Goal: Task Accomplishment & Management: Use online tool/utility

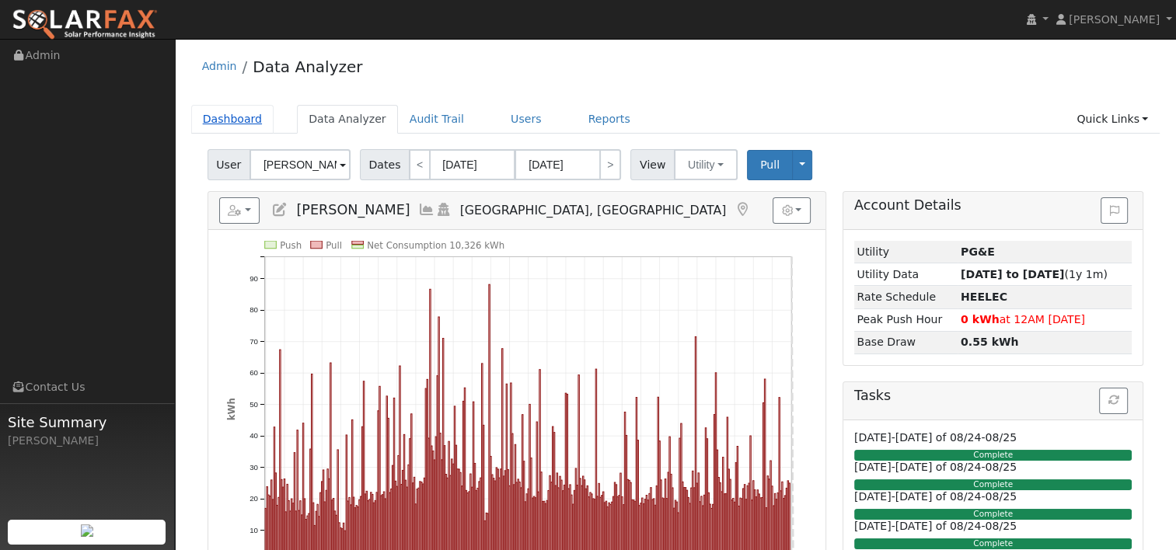
click at [226, 117] on link "Dashboard" at bounding box center [232, 119] width 83 height 29
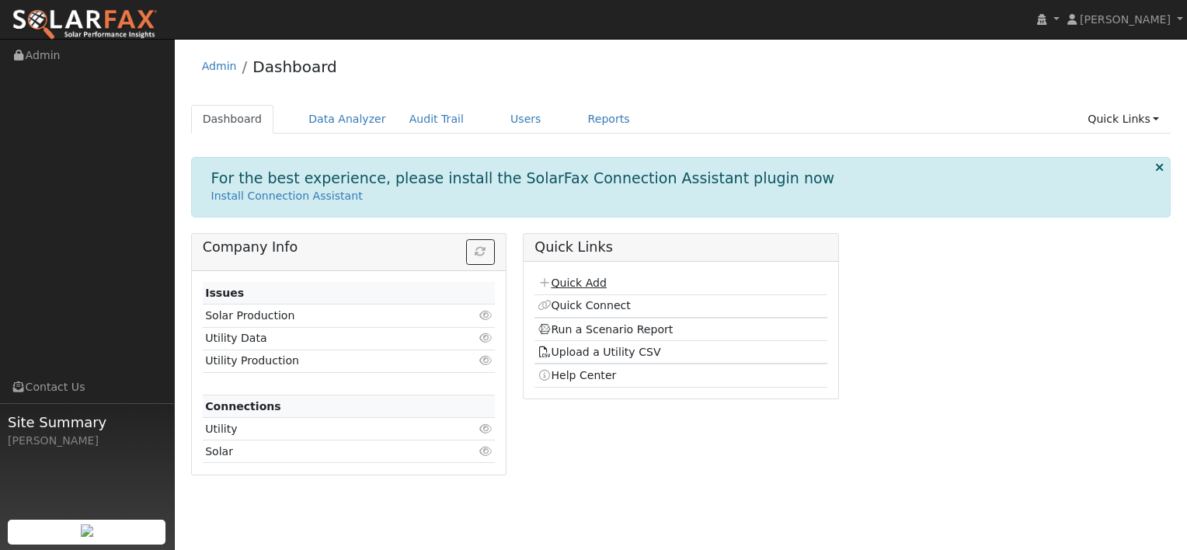
click at [575, 278] on link "Quick Add" at bounding box center [572, 283] width 69 height 12
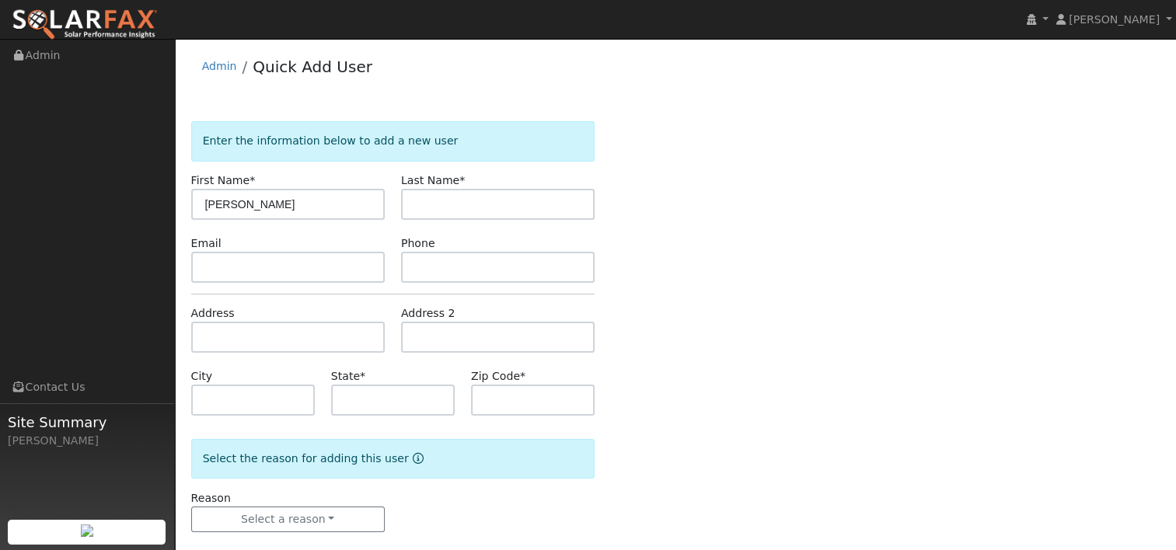
type input "[PERSON_NAME]"
type input "Polder"
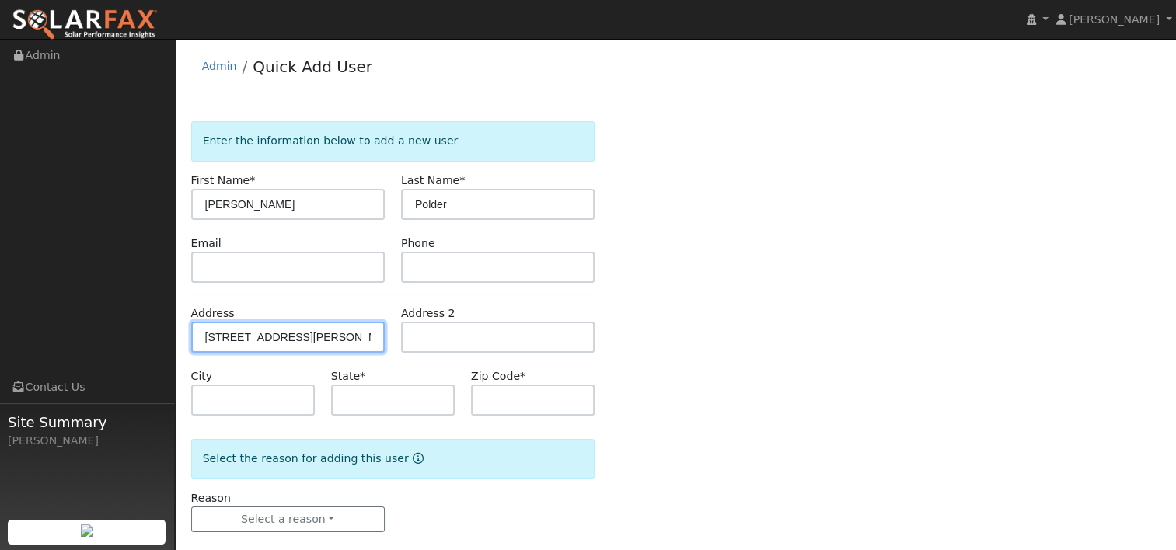
type input "[STREET_ADDRESS][PERSON_NAME]"
type input "[GEOGRAPHIC_DATA]"
type input "CA"
type input "95688"
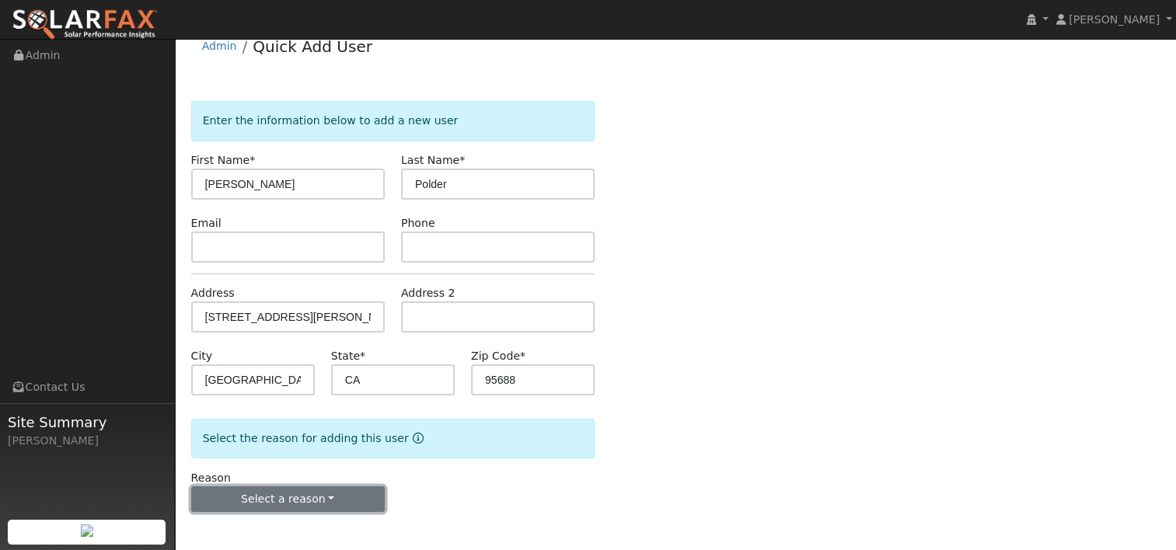
click at [317, 497] on button "Select a reason" at bounding box center [287, 499] width 193 height 26
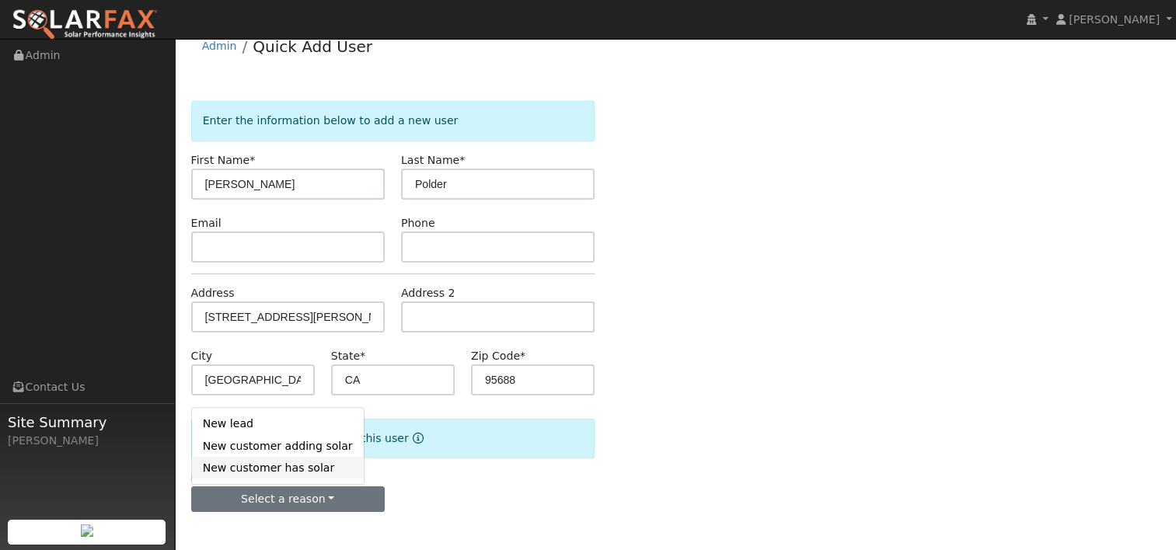
click at [292, 469] on link "New customer has solar" at bounding box center [278, 468] width 172 height 22
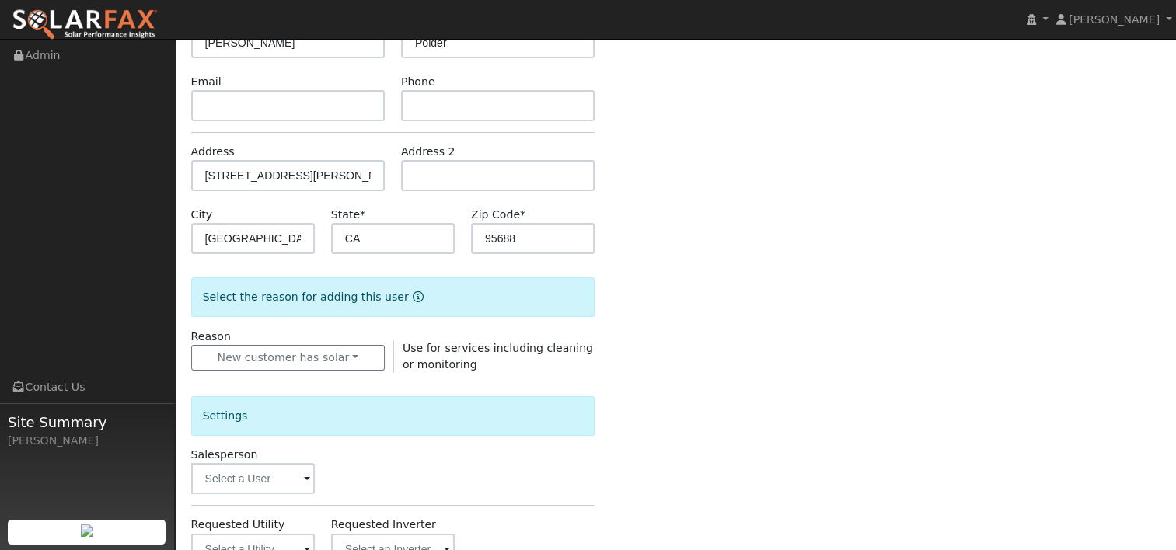
scroll to position [176, 0]
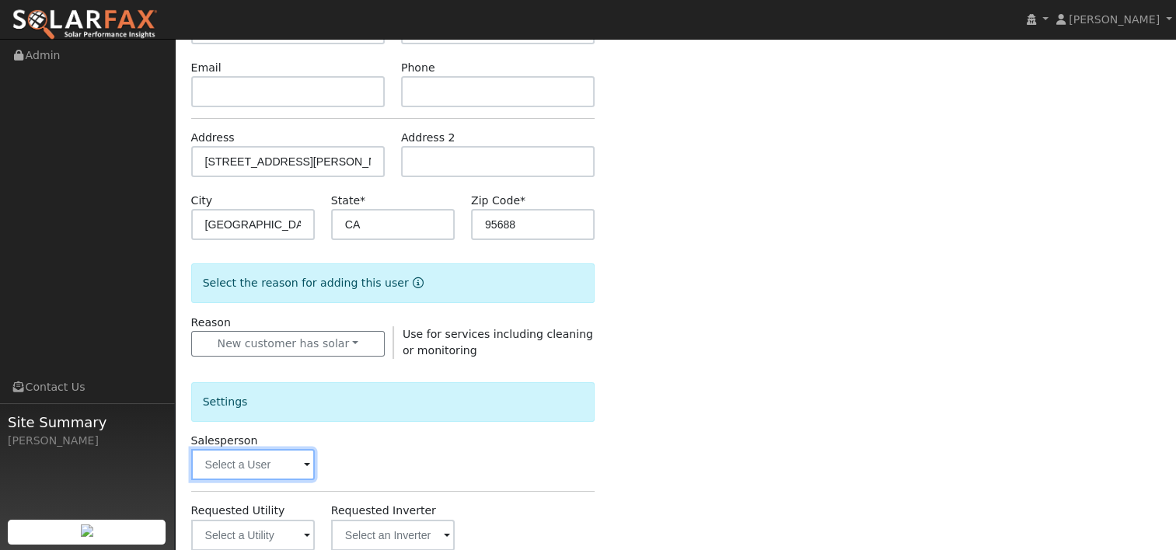
click at [302, 465] on input "text" at bounding box center [253, 464] width 124 height 31
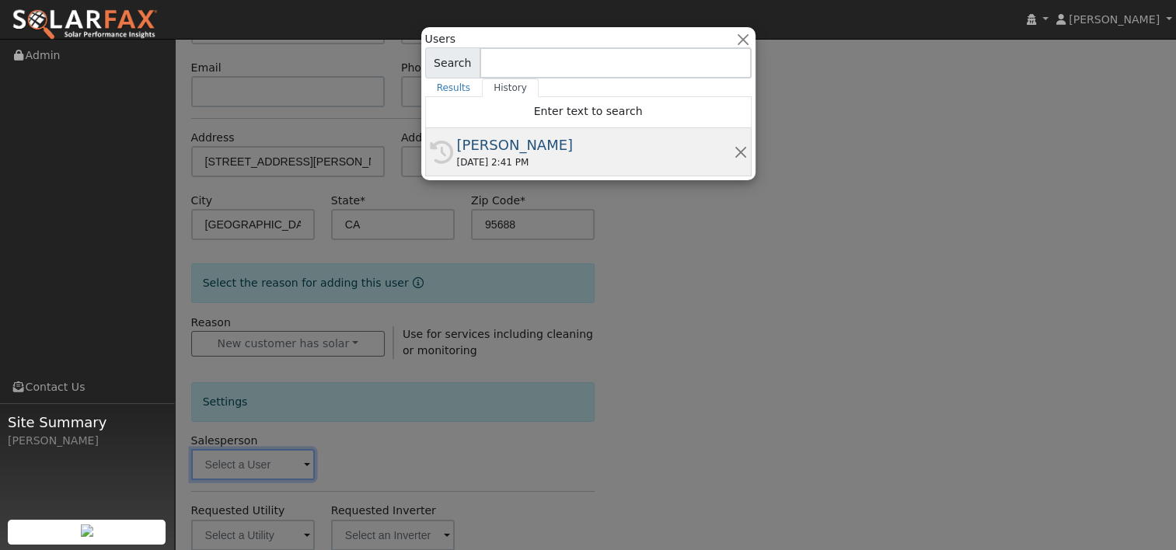
click at [486, 157] on div "08/23/2025 2:41 PM" at bounding box center [595, 162] width 277 height 14
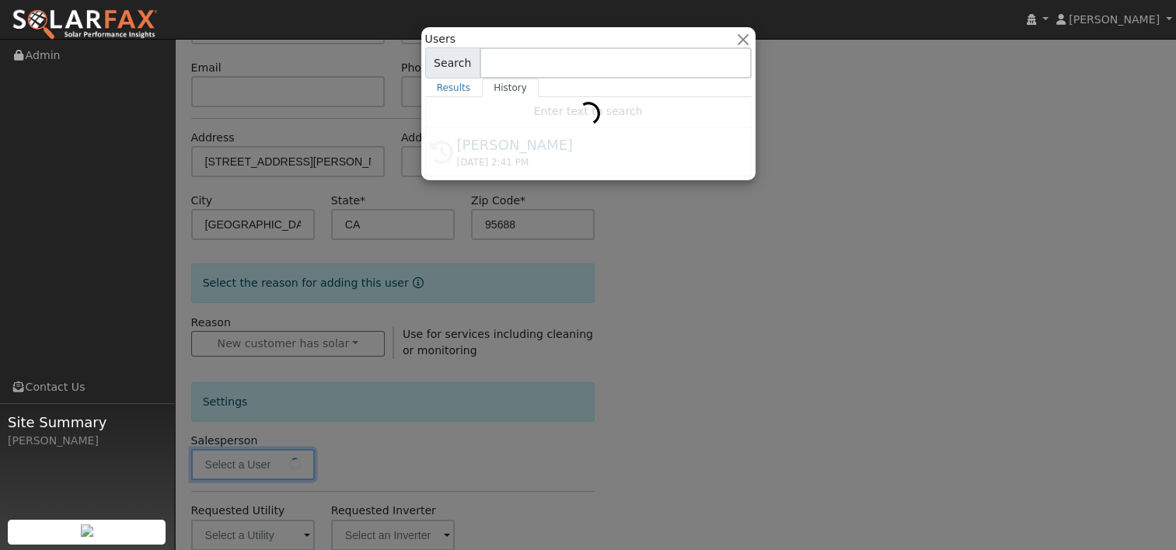
type input "[PERSON_NAME]"
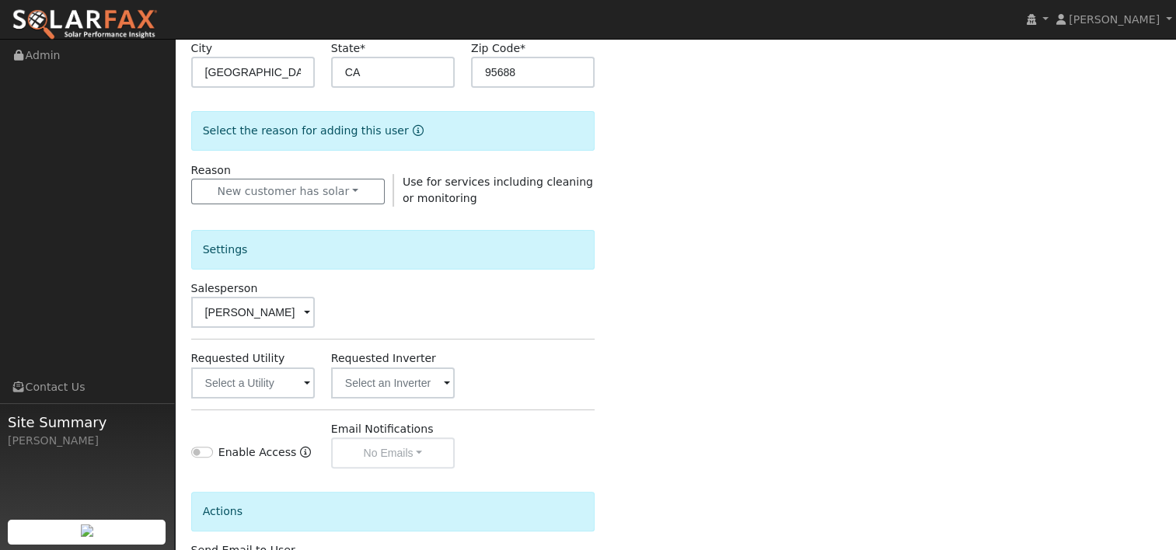
scroll to position [331, 0]
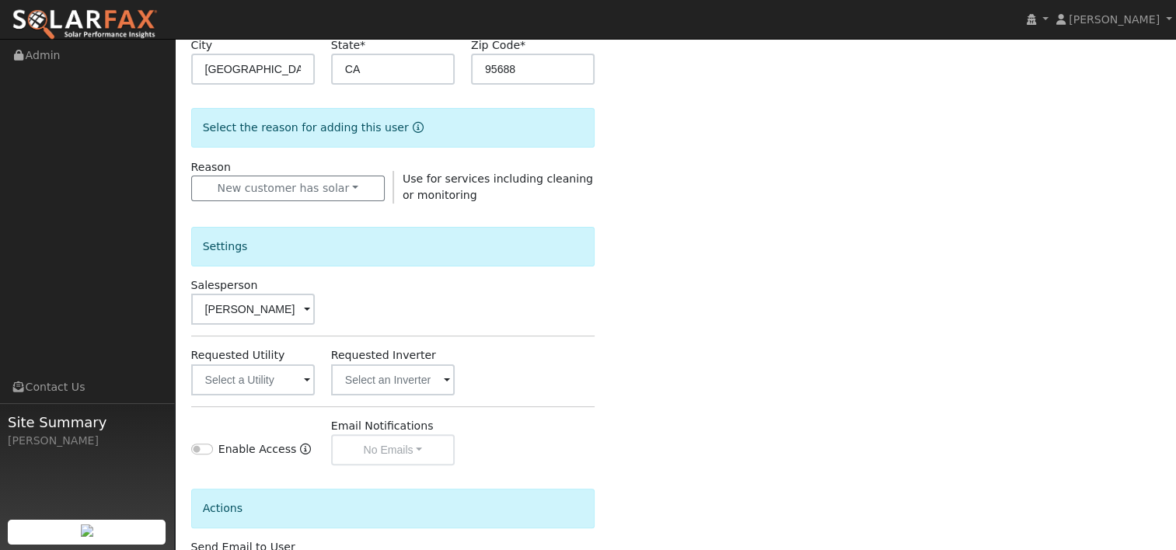
click at [306, 373] on span at bounding box center [307, 381] width 6 height 18
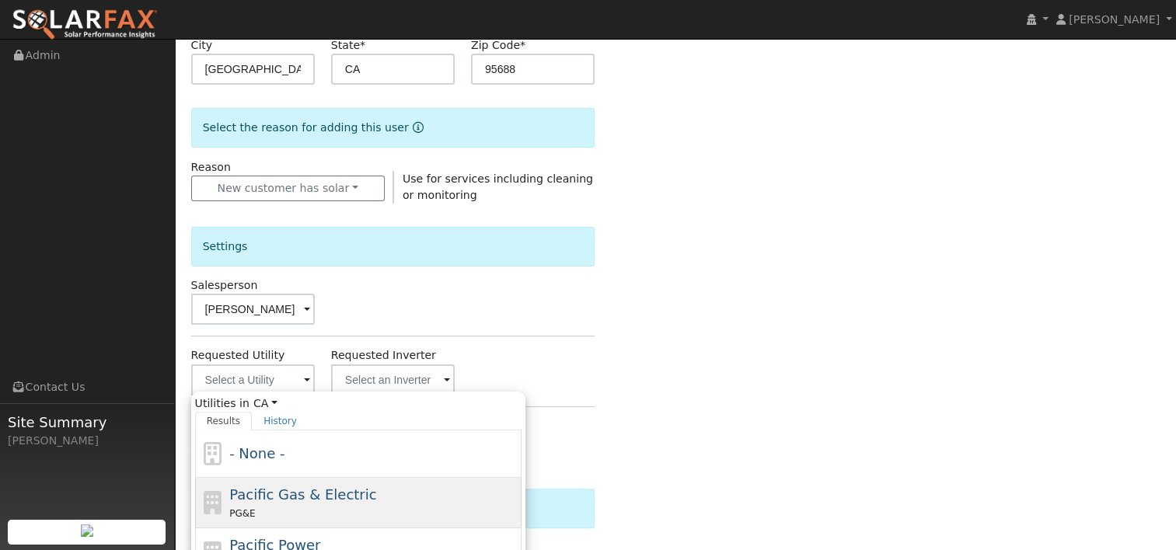
click at [273, 497] on span "Pacific Gas & Electric" at bounding box center [302, 494] width 147 height 16
type input "Pacific Gas & Electric"
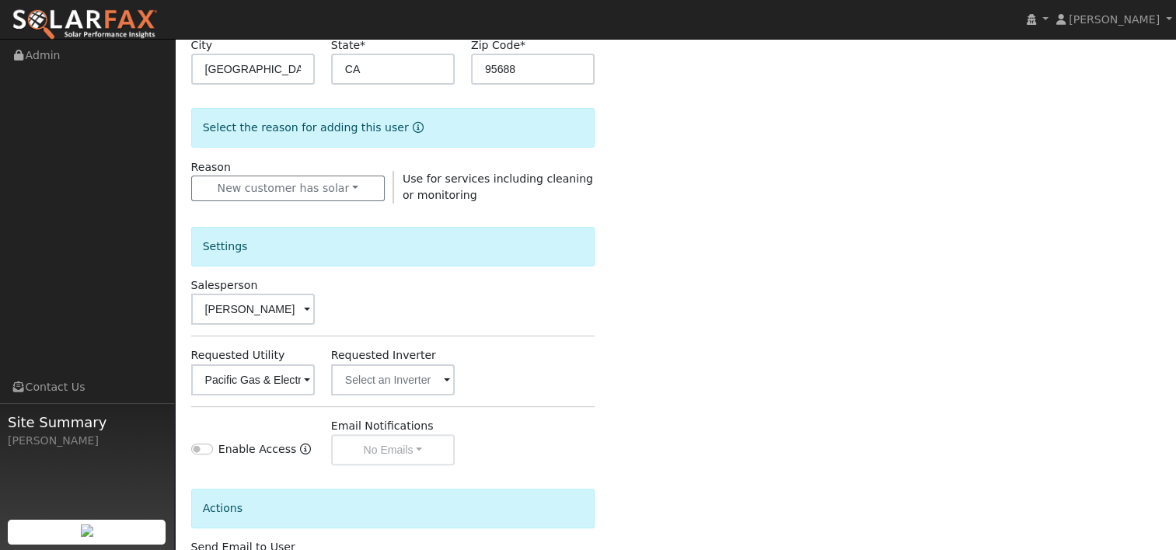
click at [310, 382] on span at bounding box center [307, 381] width 6 height 18
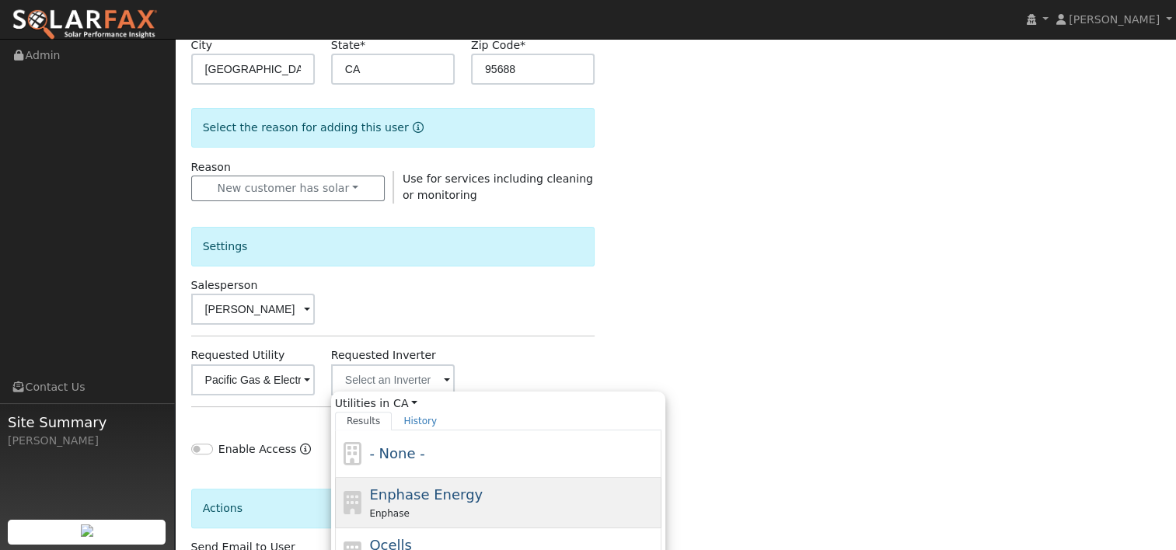
click at [431, 491] on span "Enphase Energy" at bounding box center [425, 494] width 113 height 16
type input "Enphase Energy"
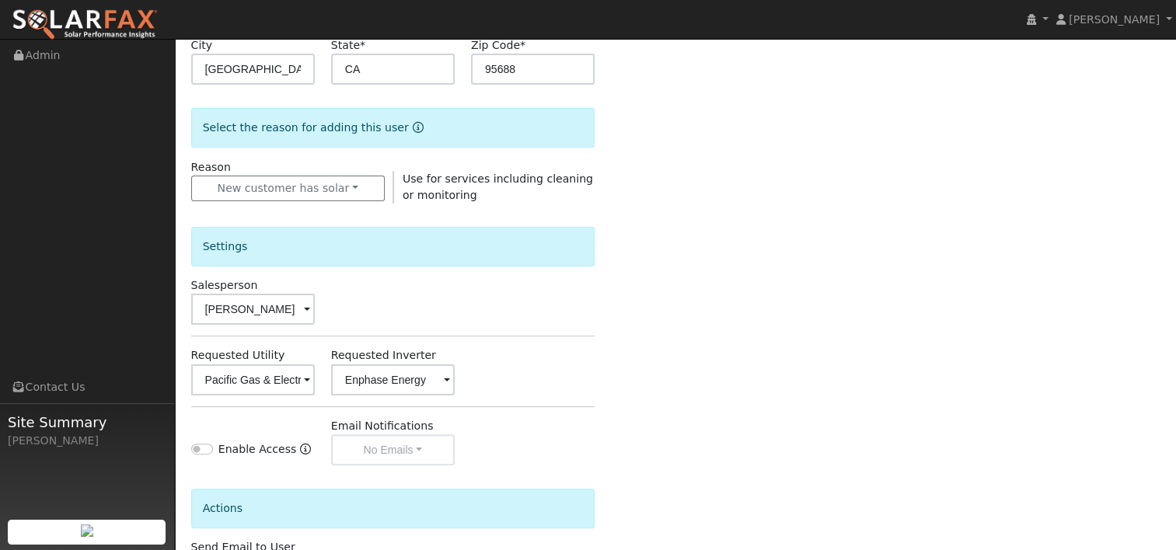
click at [672, 261] on div "Enter the information below to add a new user First Name * Jeffrey Last Name * …" at bounding box center [675, 228] width 969 height 877
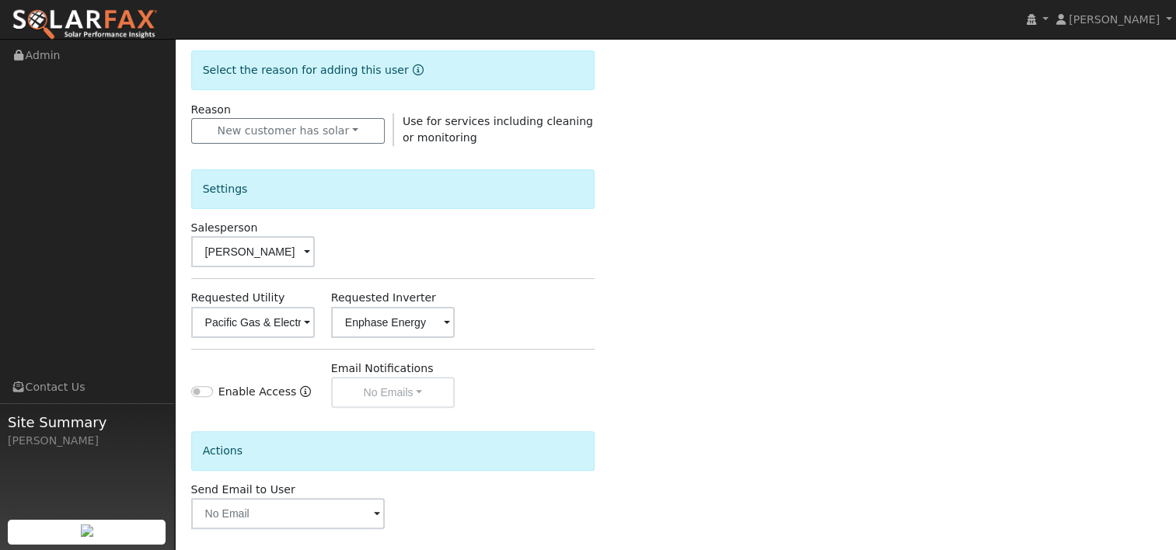
scroll to position [454, 0]
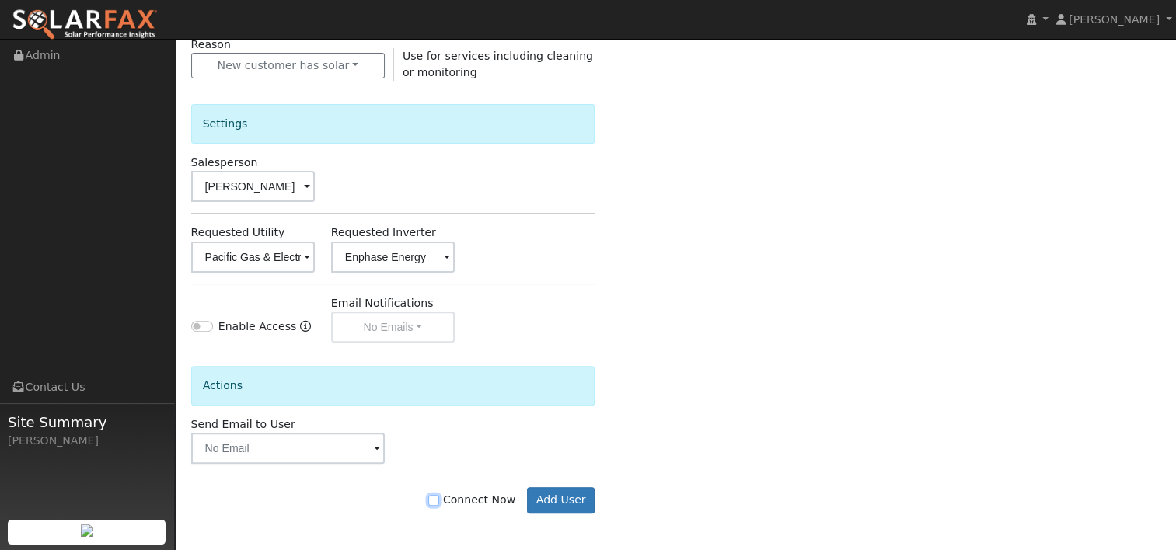
click at [439, 495] on input "Connect Now" at bounding box center [433, 500] width 11 height 11
checkbox input "true"
click at [572, 493] on button "Add User" at bounding box center [561, 500] width 68 height 26
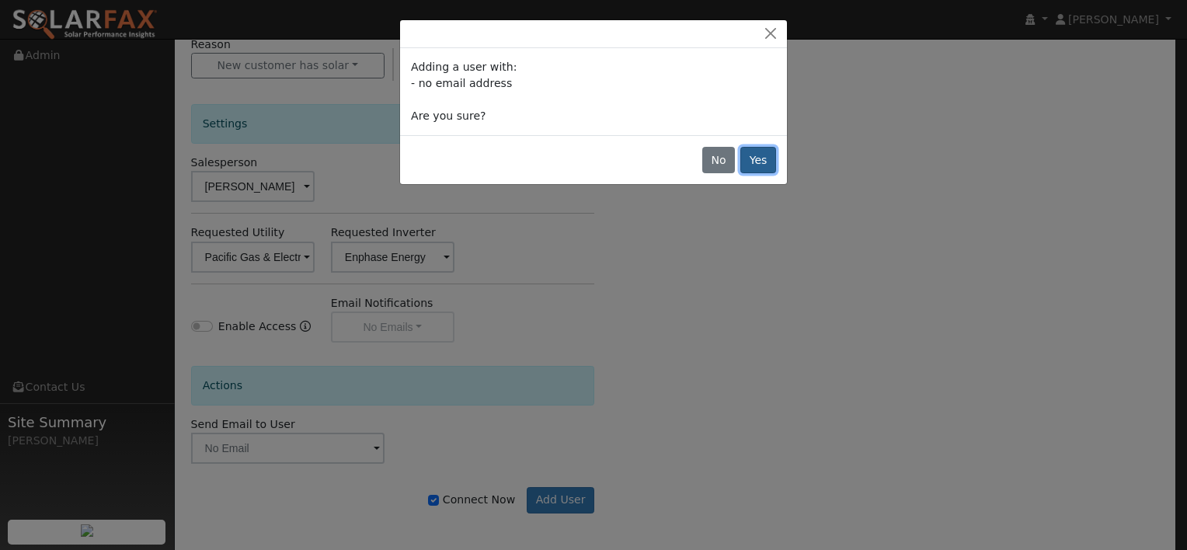
click at [765, 161] on button "Yes" at bounding box center [759, 160] width 36 height 26
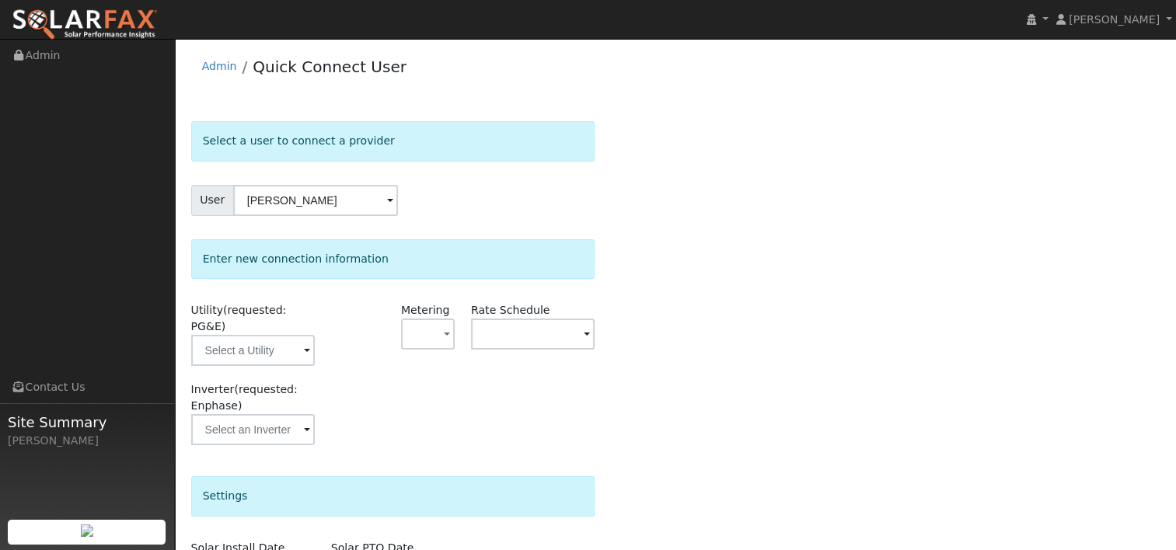
click at [305, 343] on span at bounding box center [307, 352] width 6 height 18
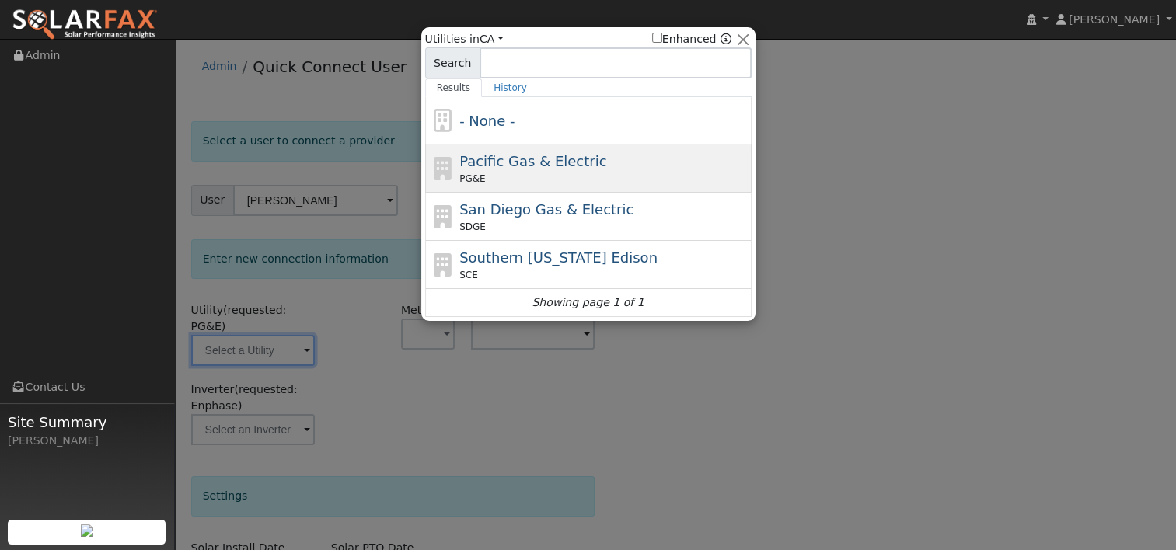
click at [488, 155] on span "Pacific Gas & Electric" at bounding box center [532, 161] width 147 height 16
type input "PG&E"
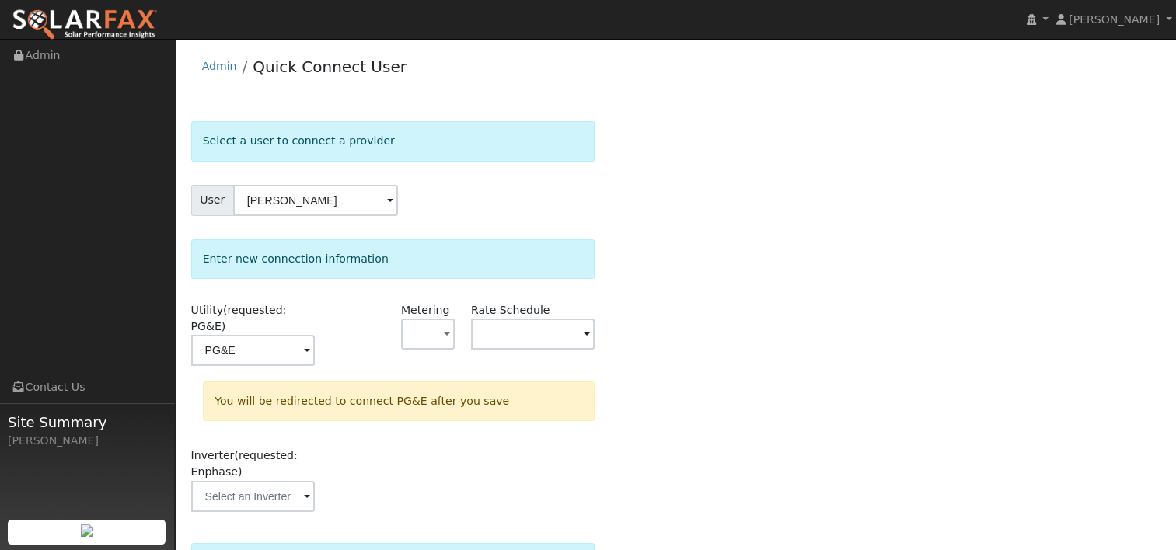
click at [726, 232] on div "Select a user to connect a provider User Jeffrey Polder Account Default Account…" at bounding box center [675, 482] width 969 height 723
click at [443, 334] on button "button" at bounding box center [428, 334] width 54 height 31
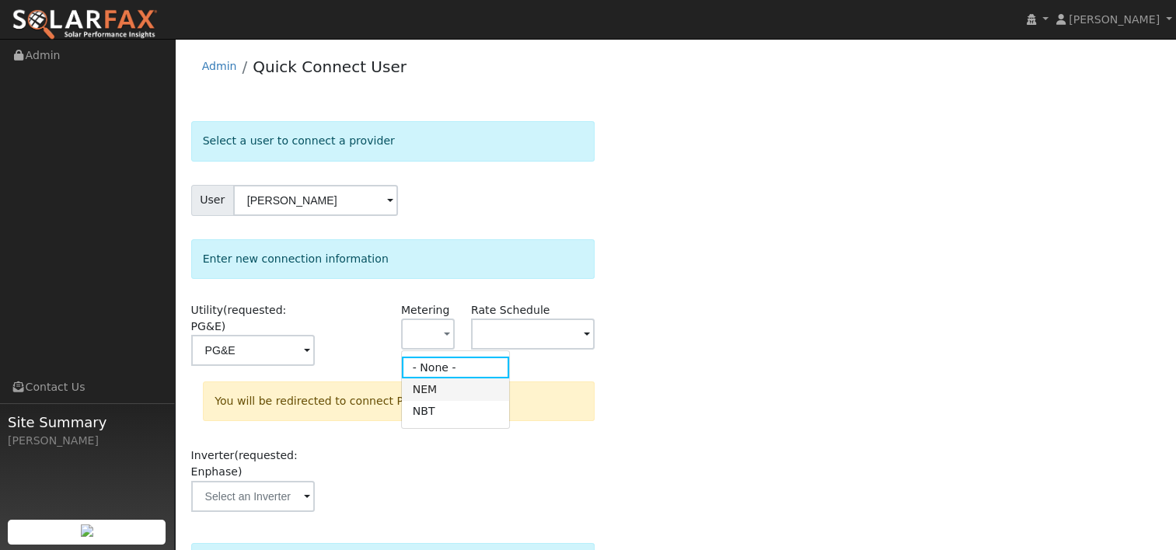
click at [440, 391] on link "NEM" at bounding box center [456, 389] width 108 height 22
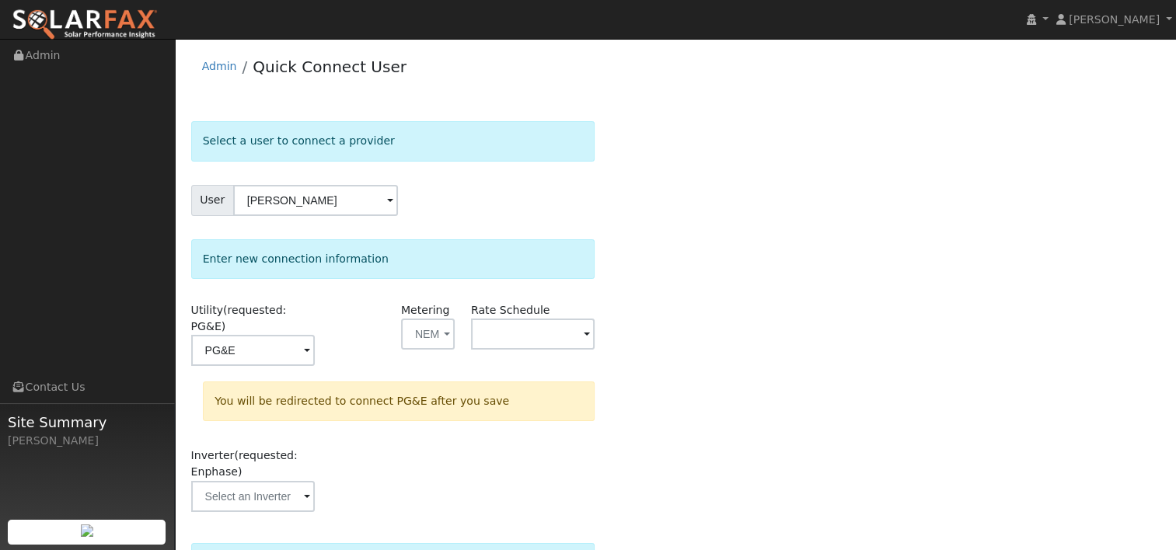
click at [310, 343] on span at bounding box center [307, 352] width 6 height 18
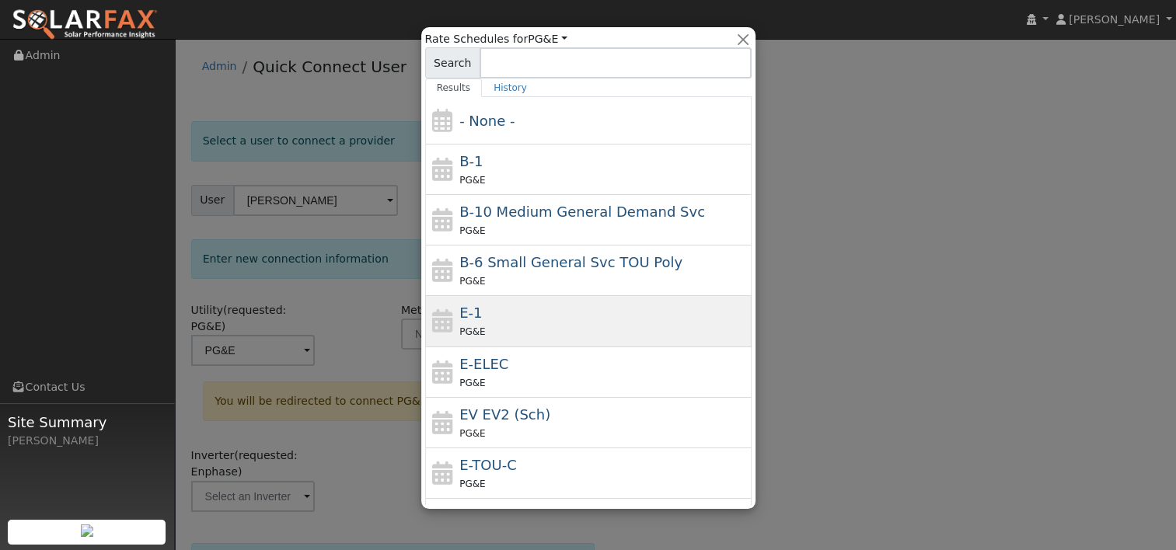
click at [475, 320] on span "E-1" at bounding box center [470, 313] width 23 height 16
type input "E-1"
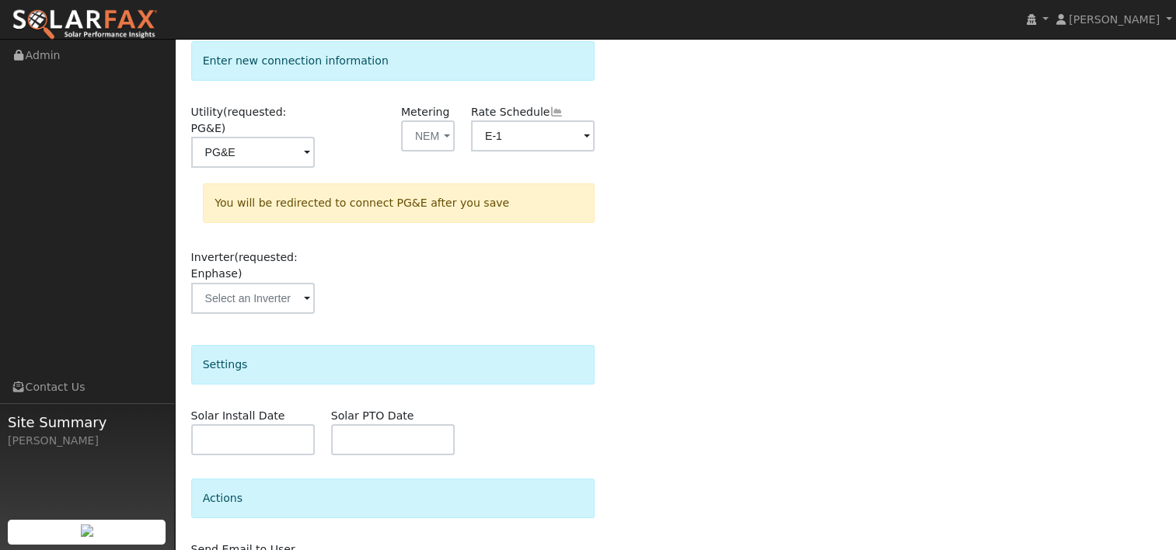
scroll to position [233, 0]
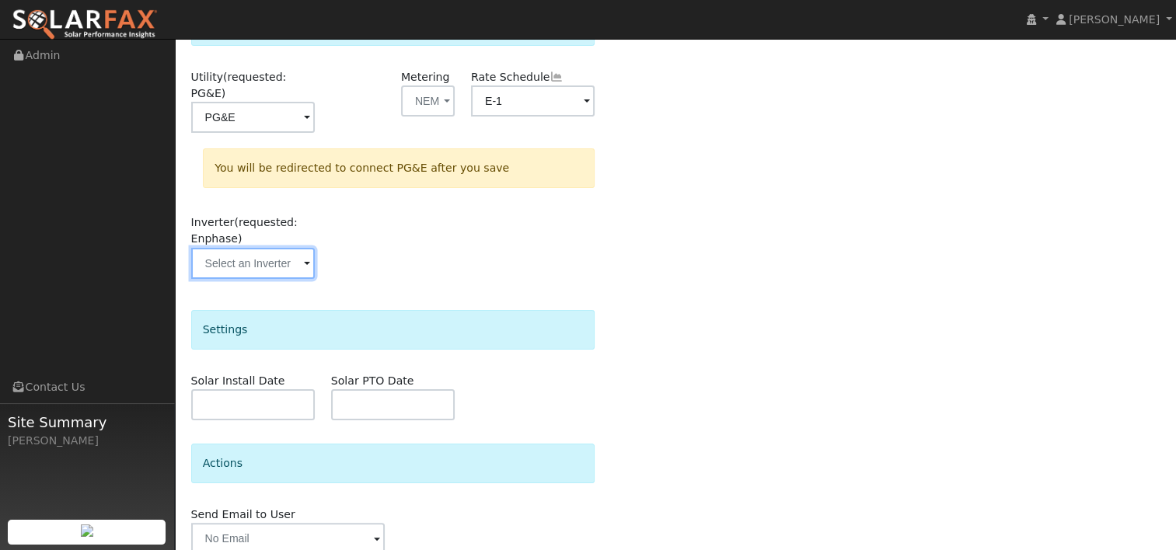
click at [313, 133] on input "text" at bounding box center [253, 117] width 124 height 31
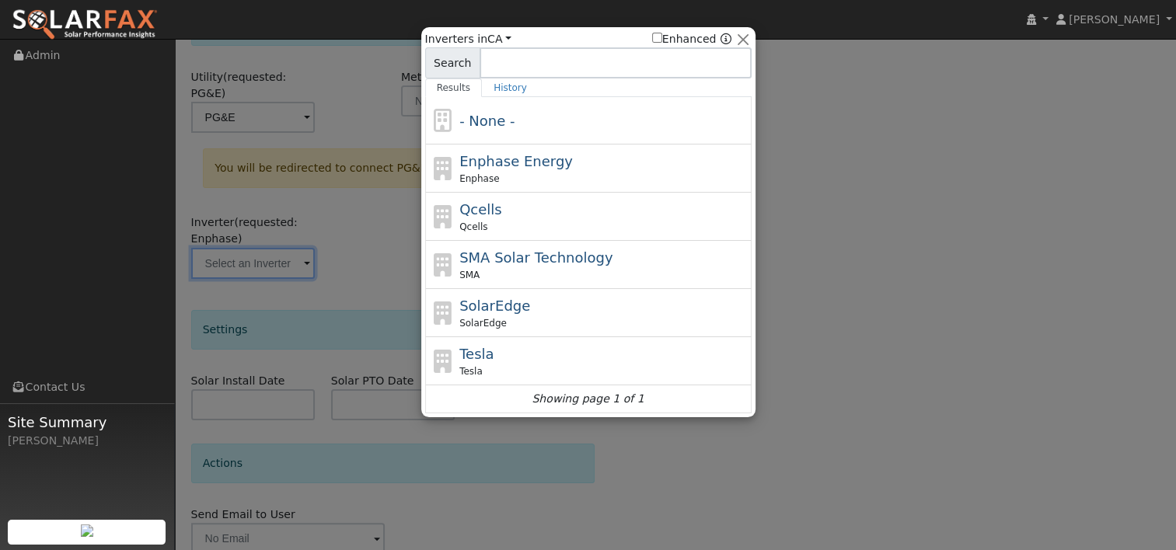
click at [344, 223] on div at bounding box center [588, 275] width 1176 height 550
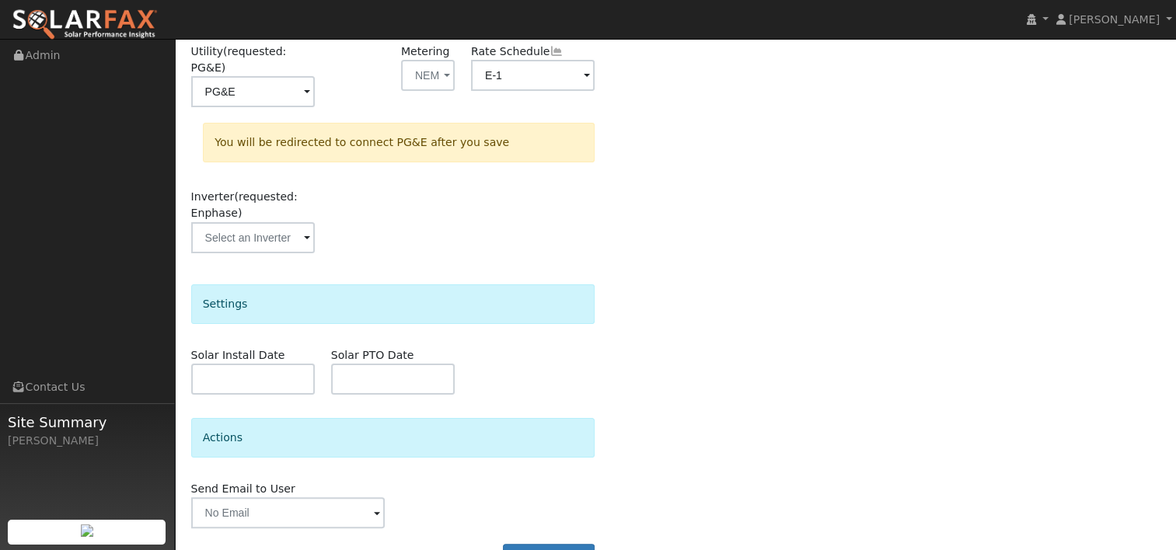
scroll to position [284, 0]
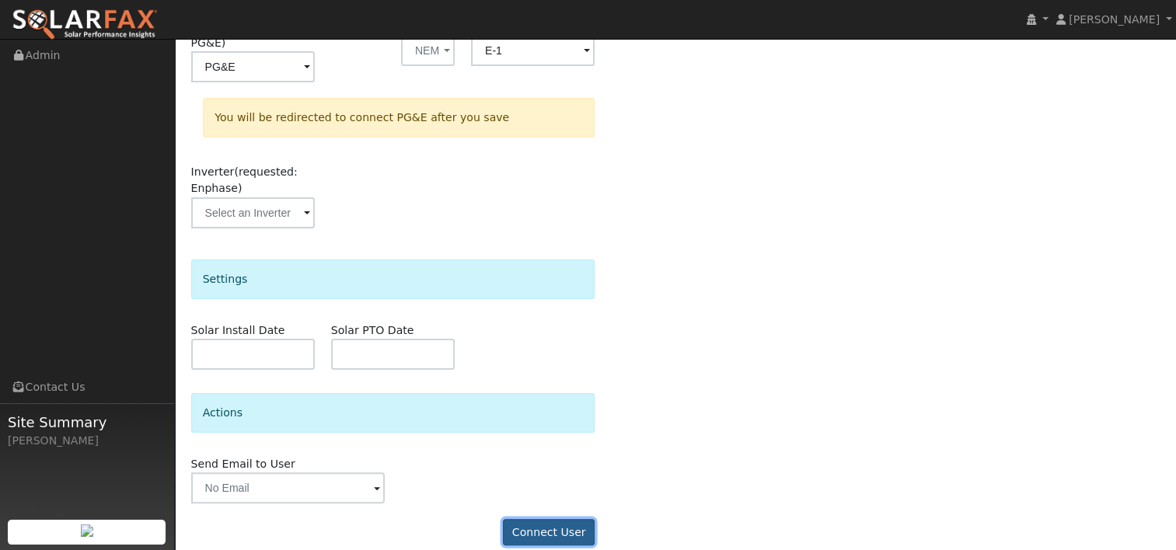
click at [565, 519] on button "Connect User" at bounding box center [549, 532] width 92 height 26
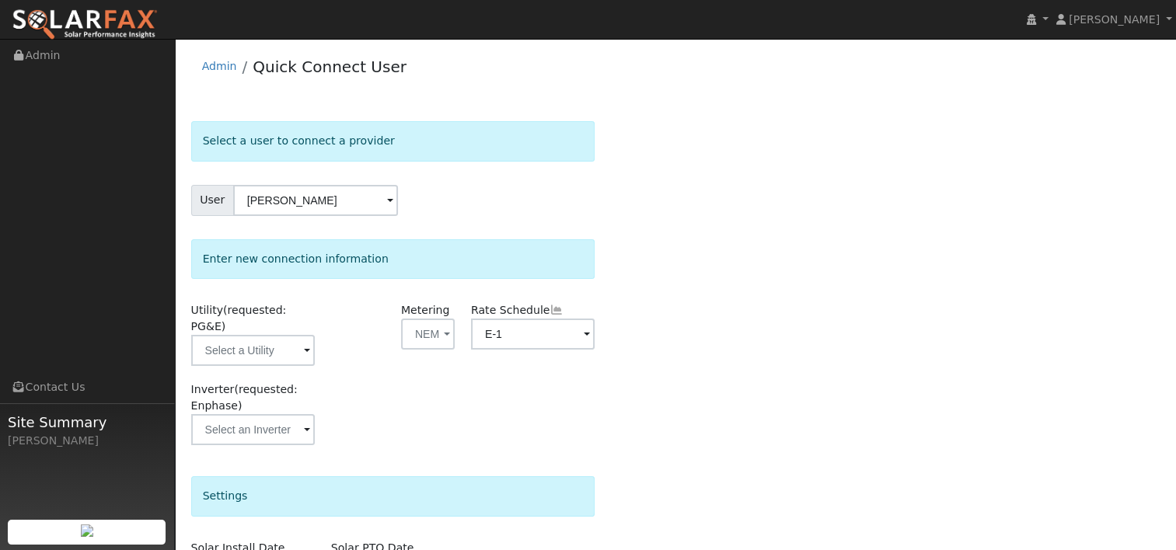
click at [738, 174] on div "Select a user to connect a provider User [PERSON_NAME] Account Default Account …" at bounding box center [675, 449] width 969 height 657
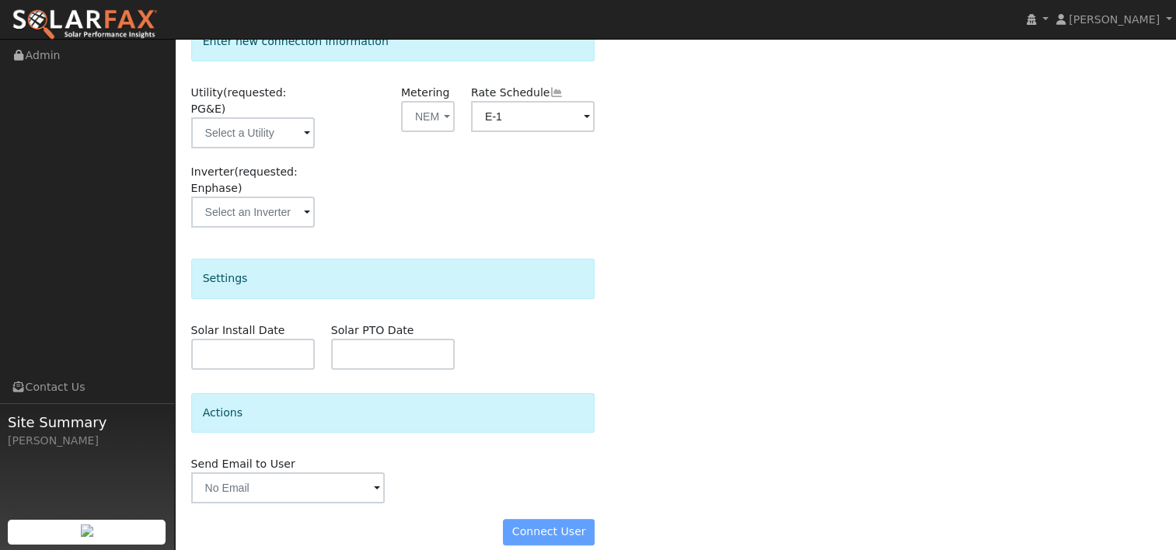
click at [556, 519] on div "Connect User" at bounding box center [393, 532] width 420 height 26
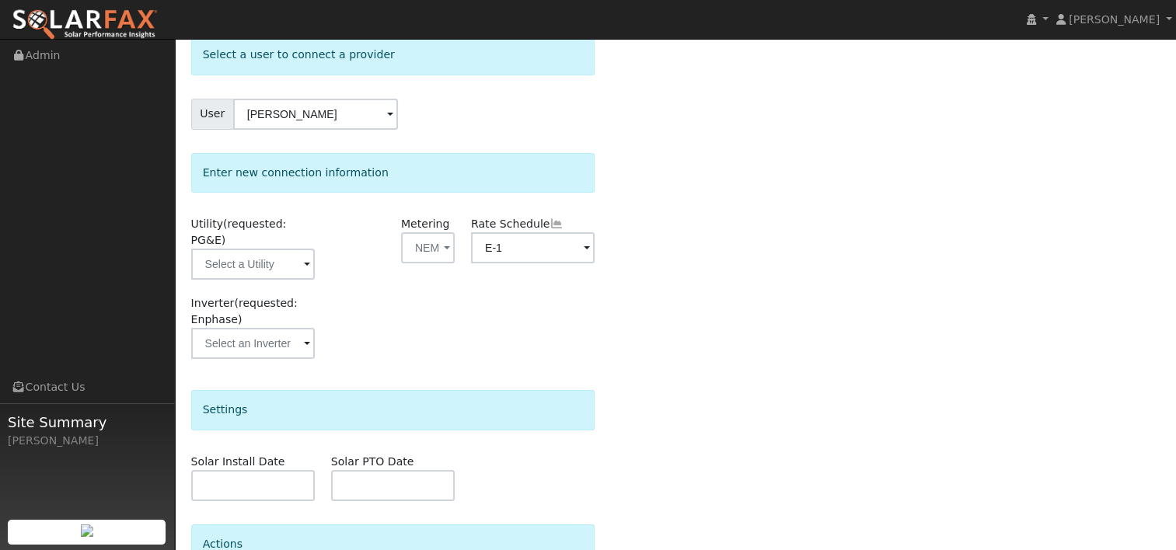
scroll to position [0, 0]
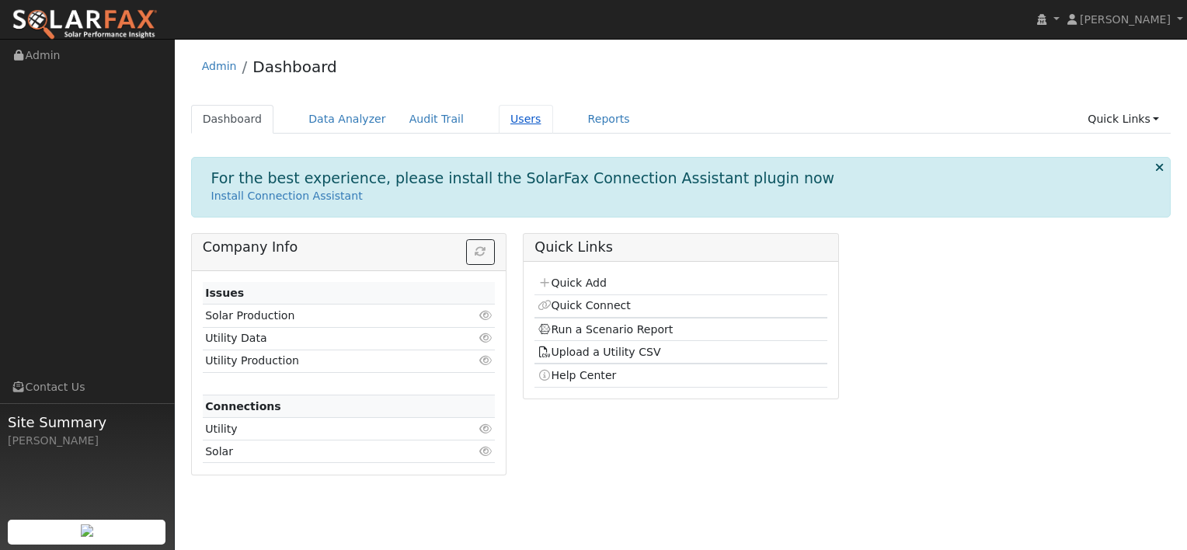
click at [499, 120] on link "Users" at bounding box center [526, 119] width 54 height 29
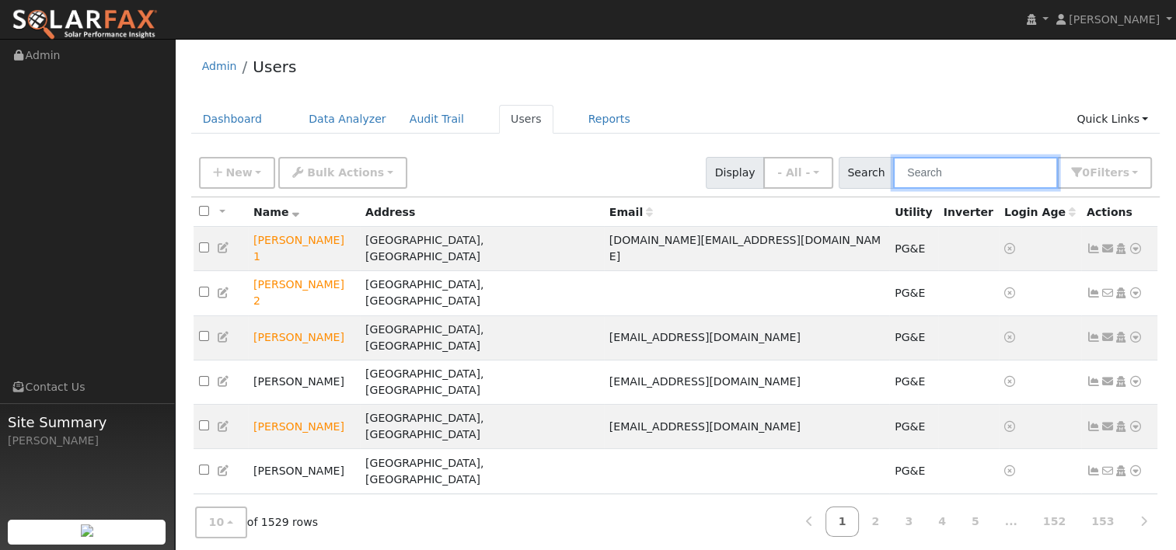
click at [939, 173] on input "text" at bounding box center [975, 173] width 165 height 32
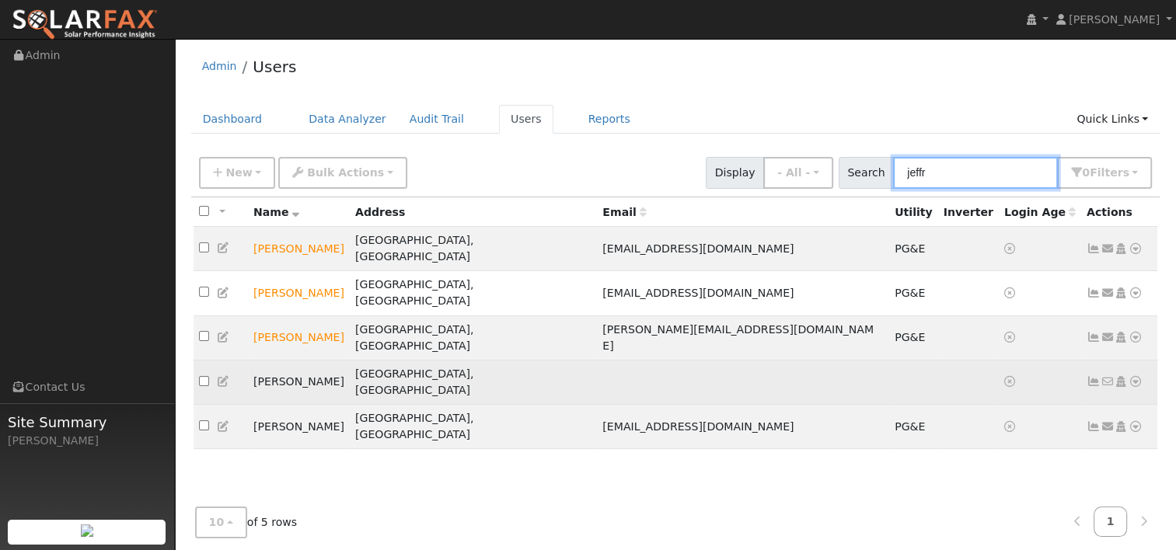
type input "jeffr"
click at [1134, 376] on icon at bounding box center [1135, 381] width 14 height 11
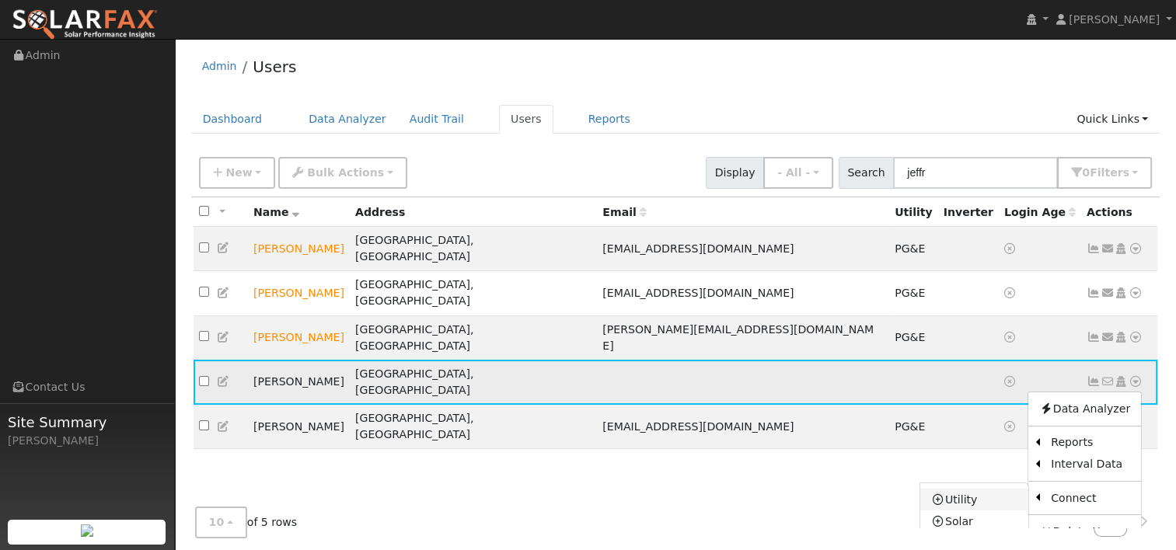
click at [983, 489] on link "Utility" at bounding box center [974, 500] width 108 height 22
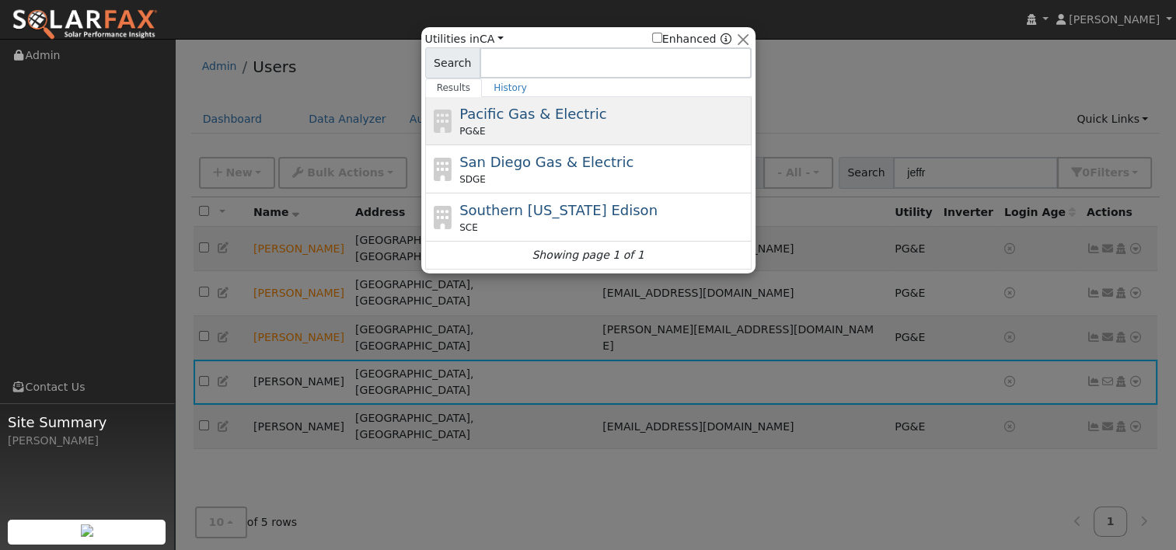
click at [513, 117] on span "Pacific Gas & Electric" at bounding box center [532, 114] width 147 height 16
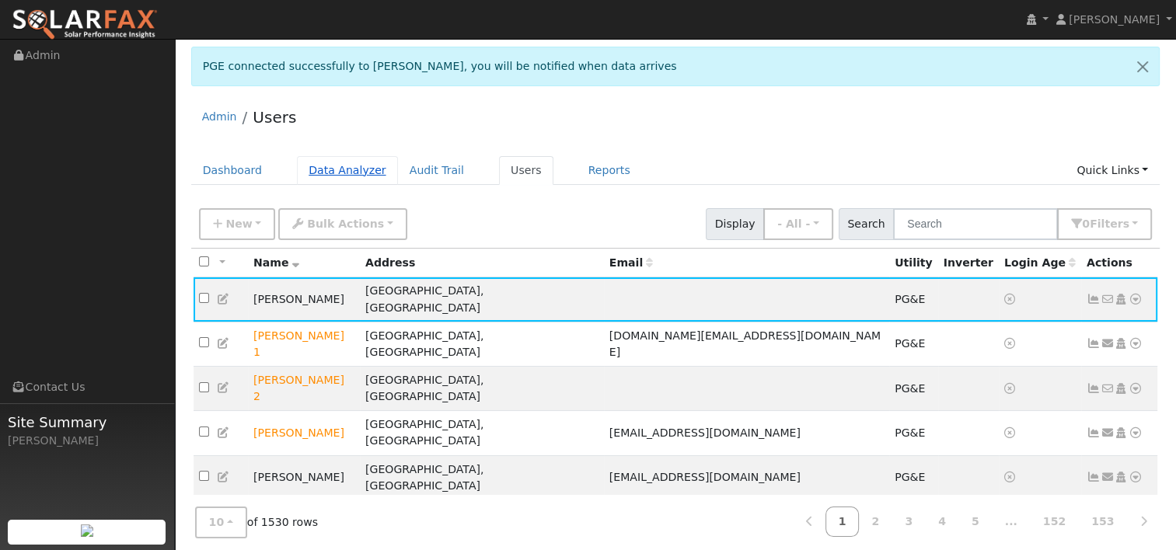
click at [326, 167] on link "Data Analyzer" at bounding box center [347, 170] width 101 height 29
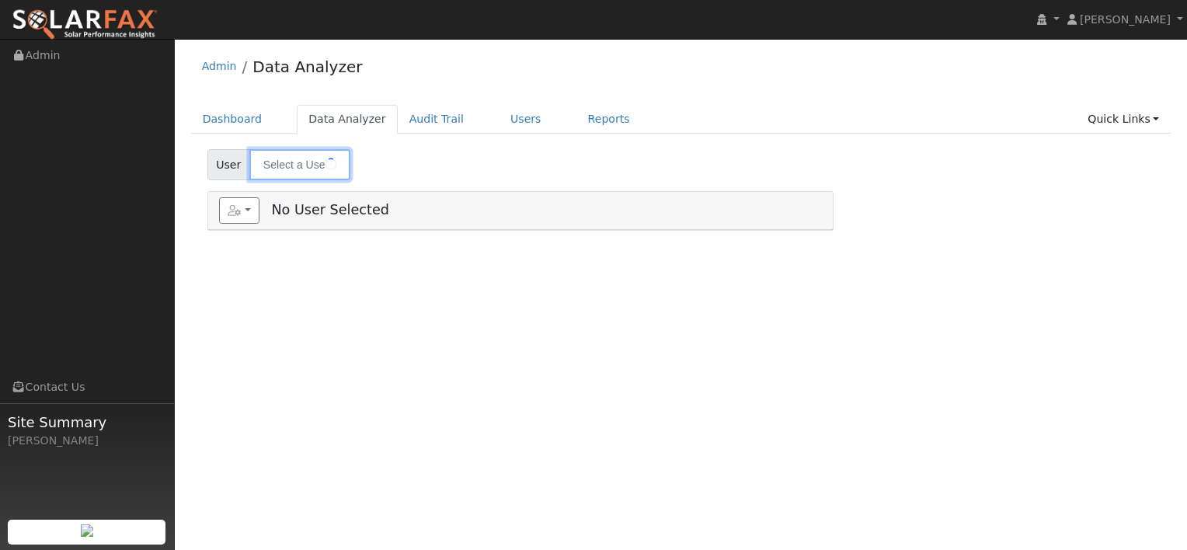
type input "[PERSON_NAME]"
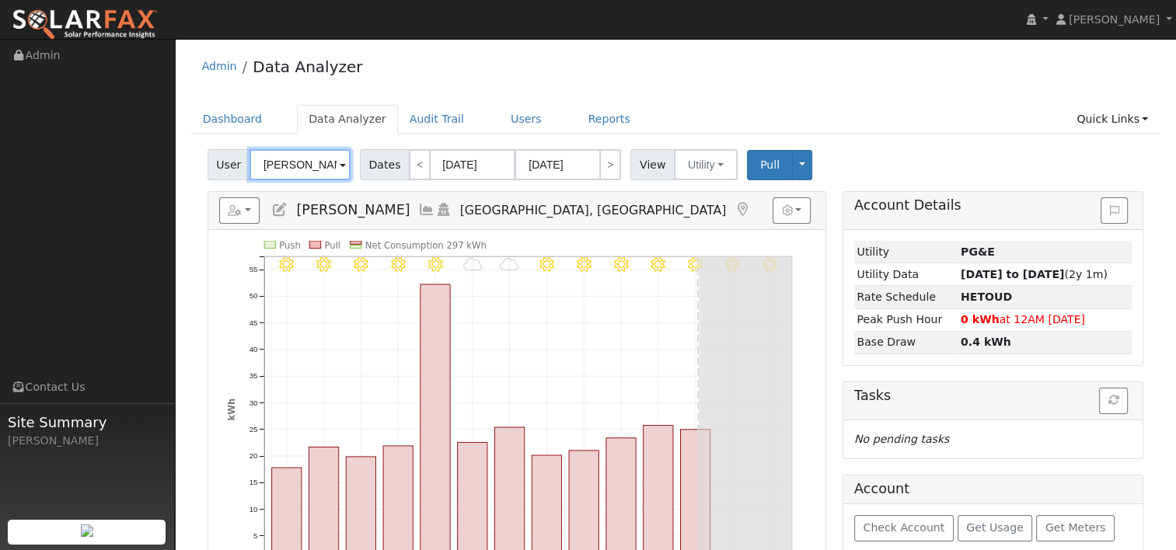
drag, startPoint x: 325, startPoint y: 161, endPoint x: 211, endPoint y: 155, distance: 113.6
click at [211, 155] on div "User [PERSON_NAME]" at bounding box center [280, 164] width 147 height 31
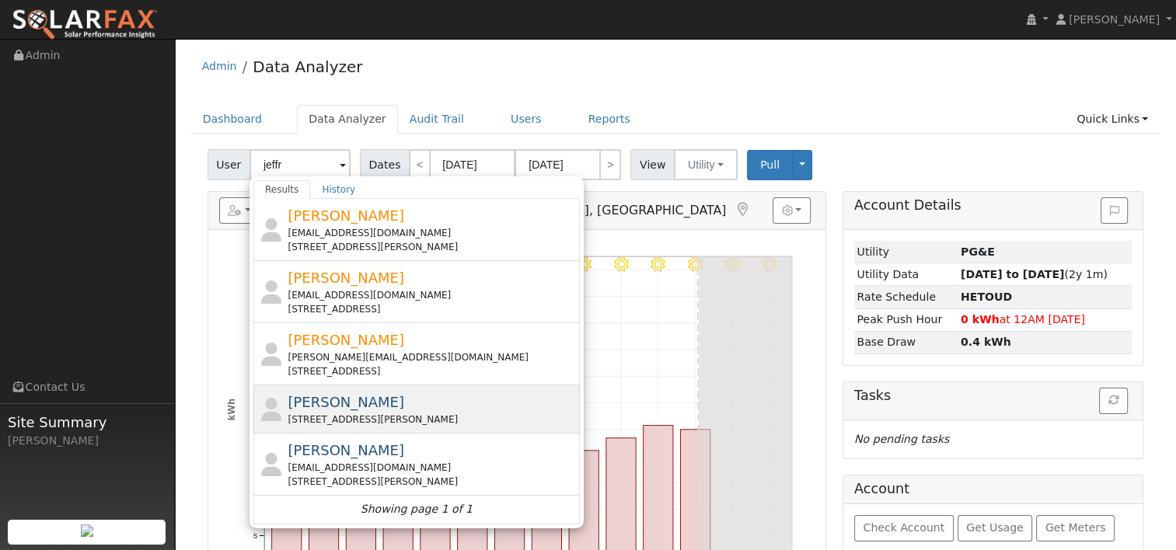
click at [312, 406] on span "[PERSON_NAME]" at bounding box center [346, 402] width 117 height 16
type input "[PERSON_NAME]"
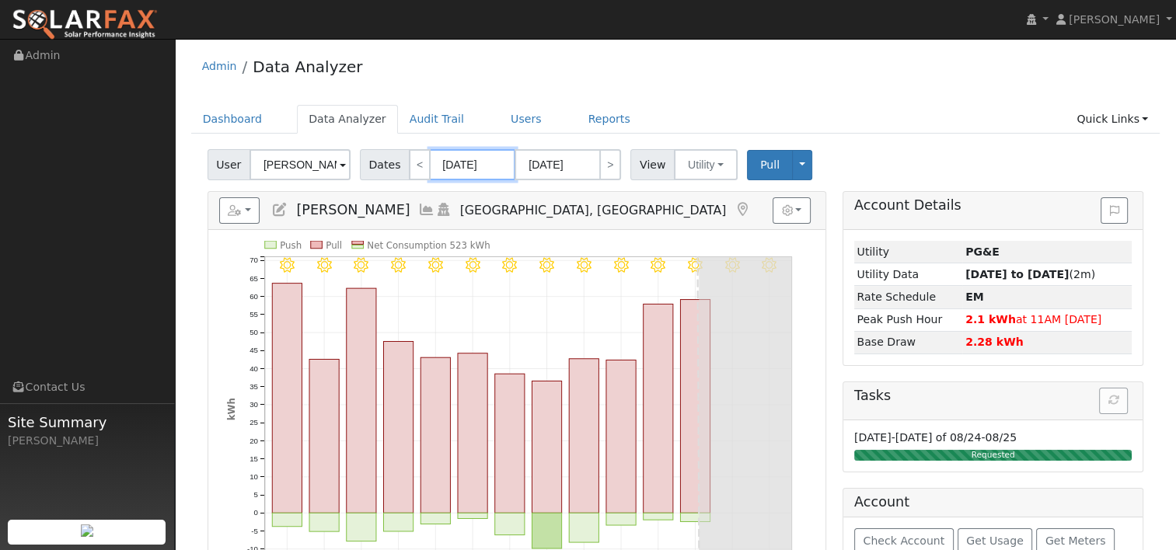
click at [473, 162] on input "[DATE]" at bounding box center [472, 164] width 85 height 31
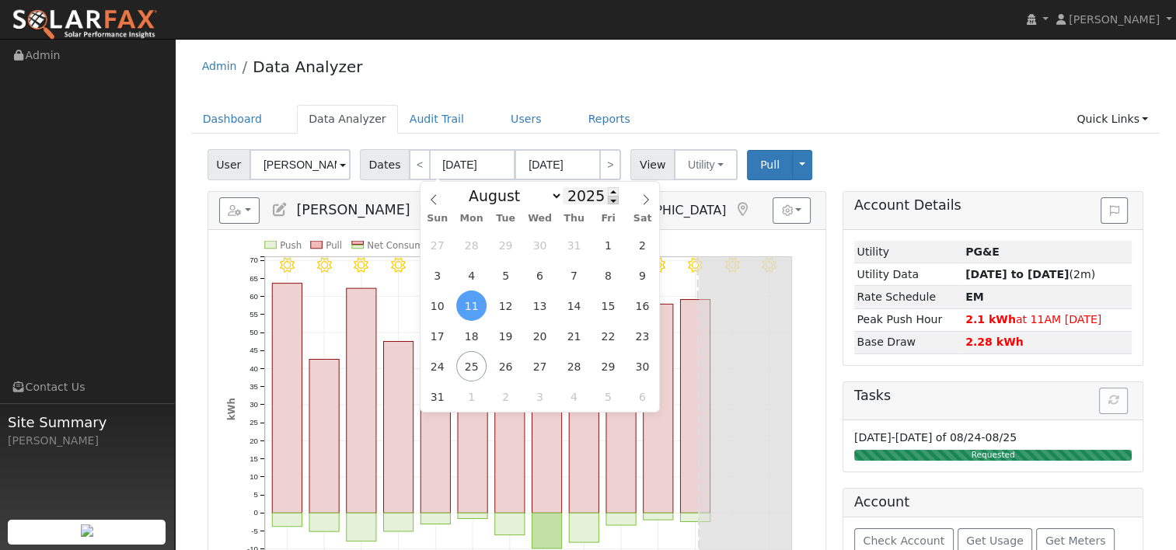
click at [608, 202] on span at bounding box center [613, 200] width 11 height 9
type input "2024"
click at [631, 345] on span "24" at bounding box center [642, 336] width 30 height 30
type input "[DATE]"
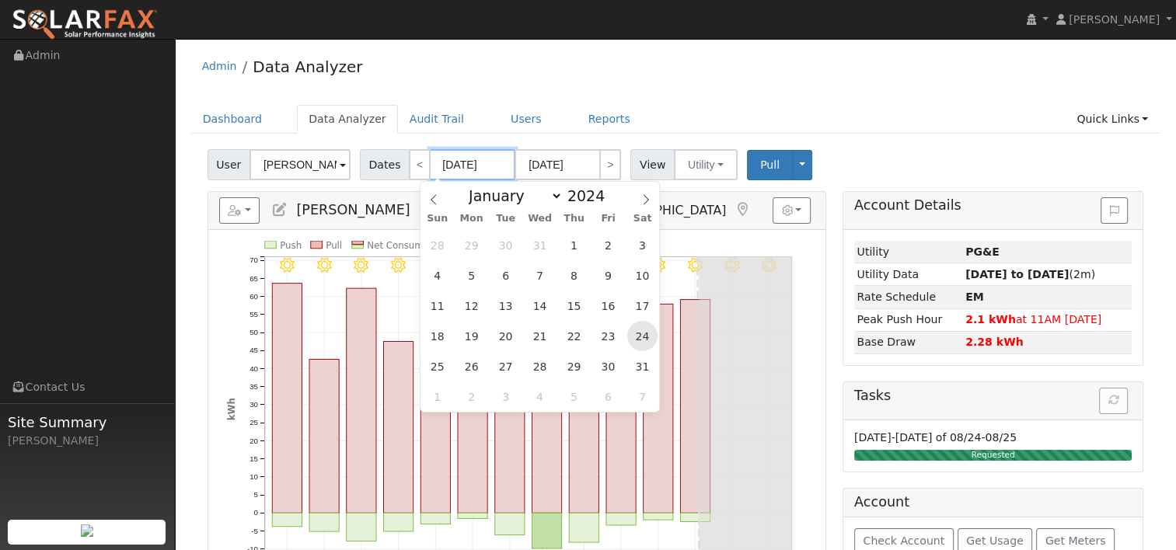
type input "2024"
select select "8"
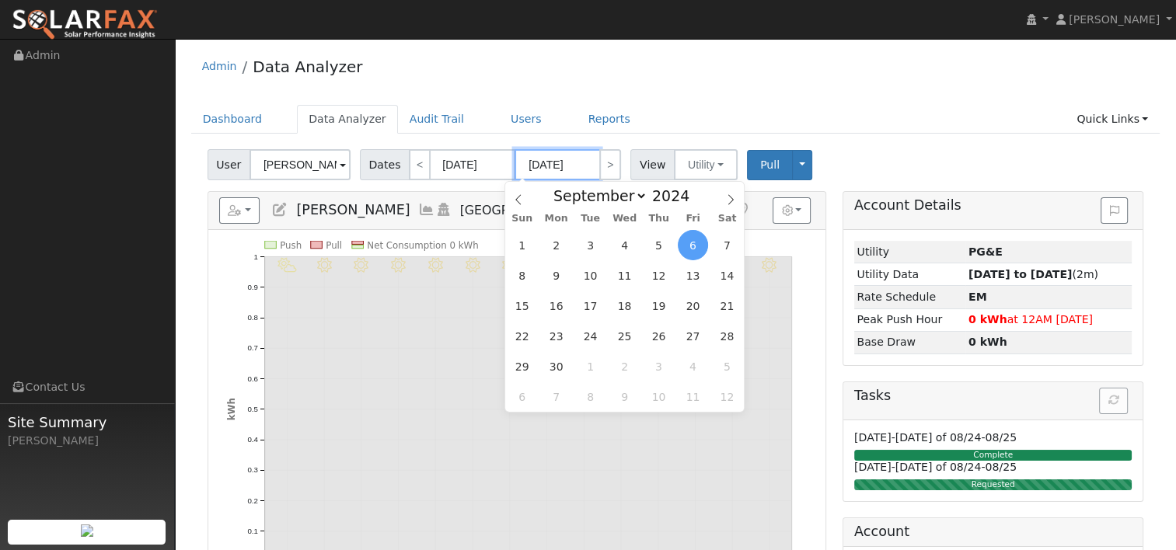
click at [563, 173] on input "[DATE]" at bounding box center [556, 164] width 85 height 31
click at [692, 192] on span at bounding box center [697, 191] width 11 height 9
type input "2025"
click at [519, 202] on icon at bounding box center [518, 199] width 11 height 11
select select "7"
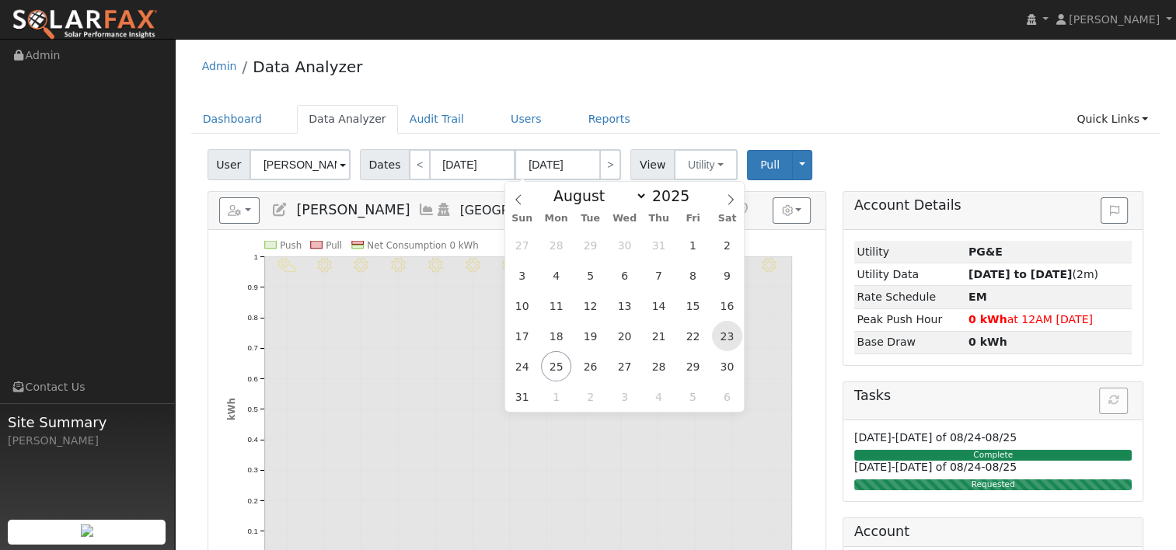
click at [724, 333] on span "23" at bounding box center [727, 336] width 30 height 30
type input "[DATE]"
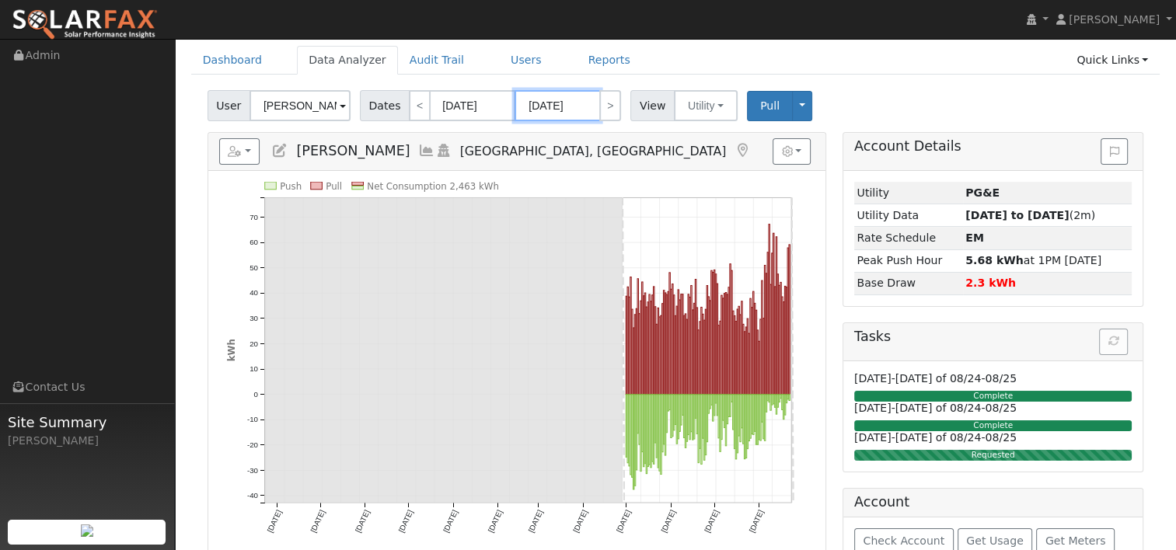
scroll to position [78, 0]
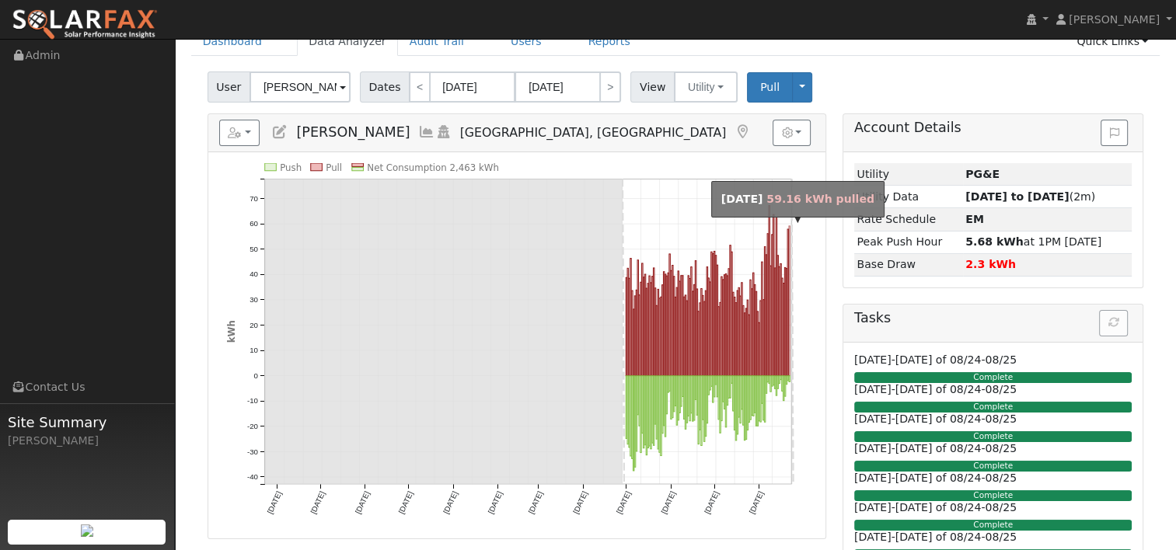
click at [789, 373] on rect "onclick=""" at bounding box center [788, 301] width 1 height 150
type input "[DATE]"
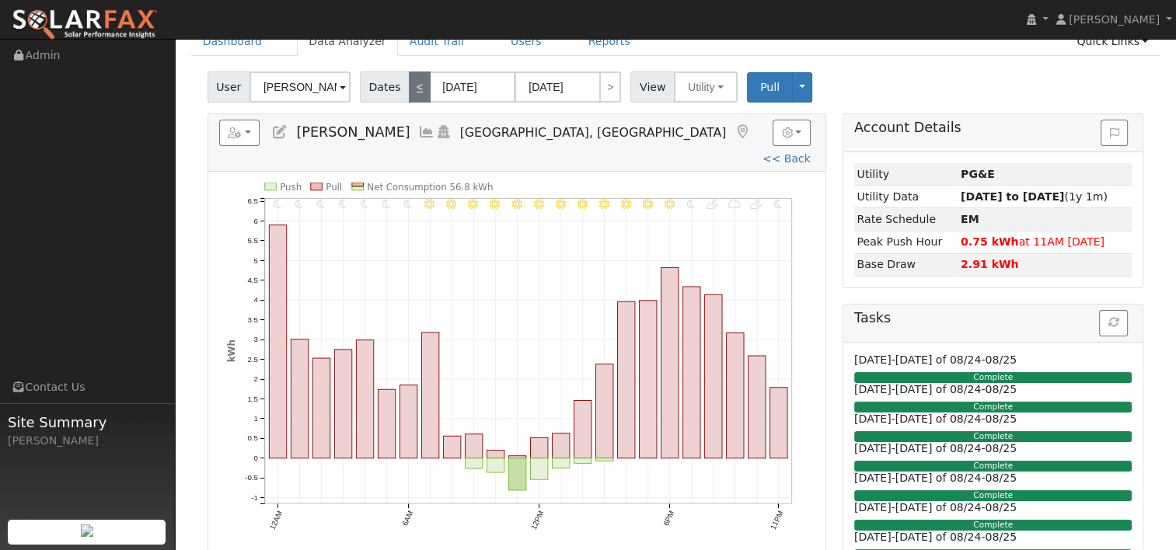
click at [415, 84] on link "<" at bounding box center [420, 86] width 22 height 31
type input "[DATE]"
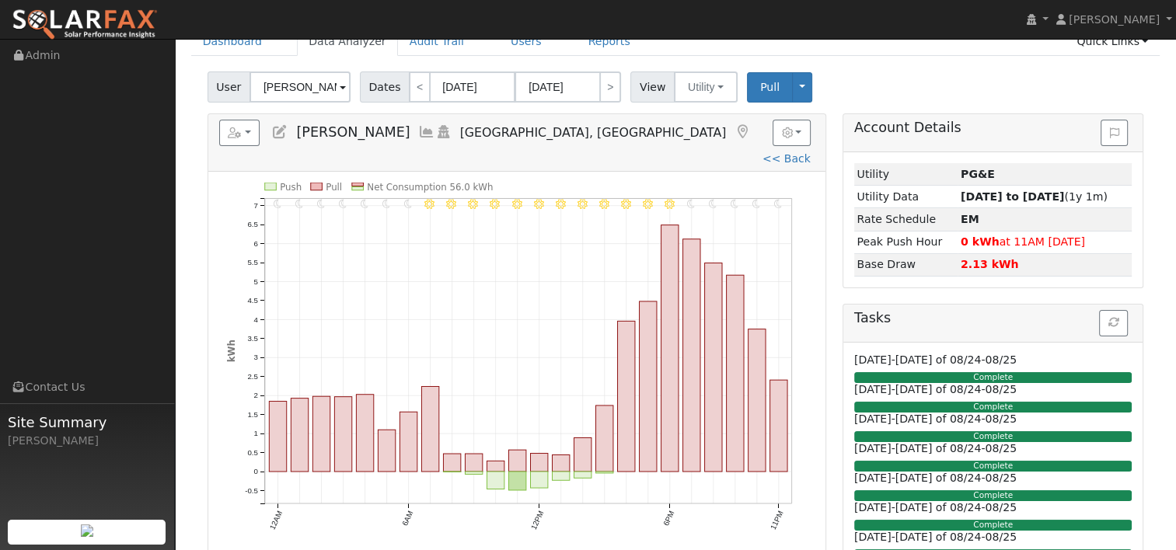
click at [645, 115] on div "Reports Scenario Health Check Energy Audit Account Timeline User Audit Trail In…" at bounding box center [516, 143] width 617 height 58
click at [409, 88] on link "<" at bounding box center [420, 86] width 22 height 31
type input "[DATE]"
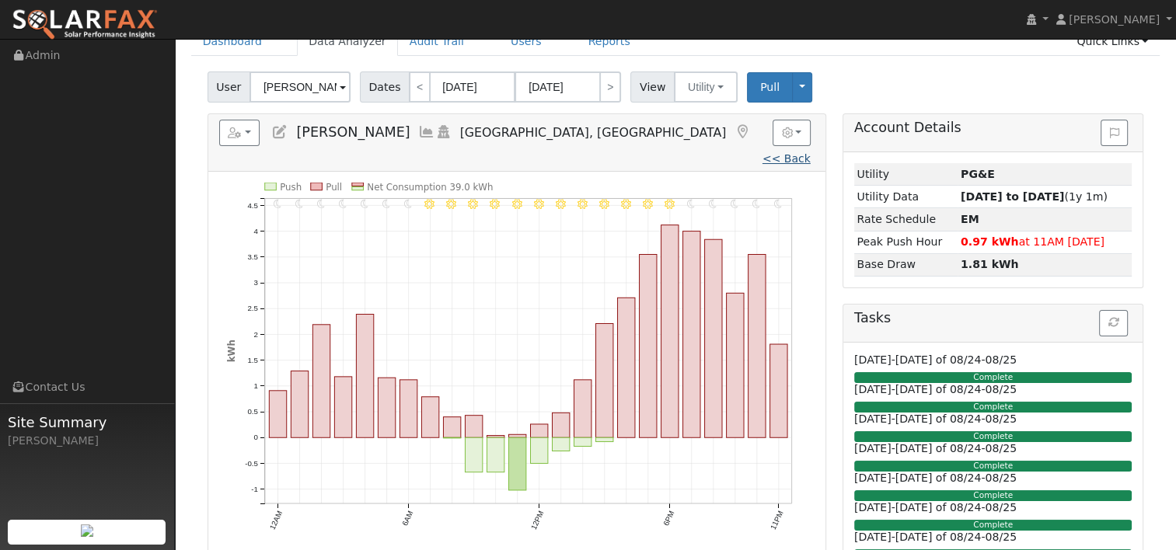
click at [762, 152] on link "<< Back" at bounding box center [786, 158] width 48 height 12
type input "[DATE]"
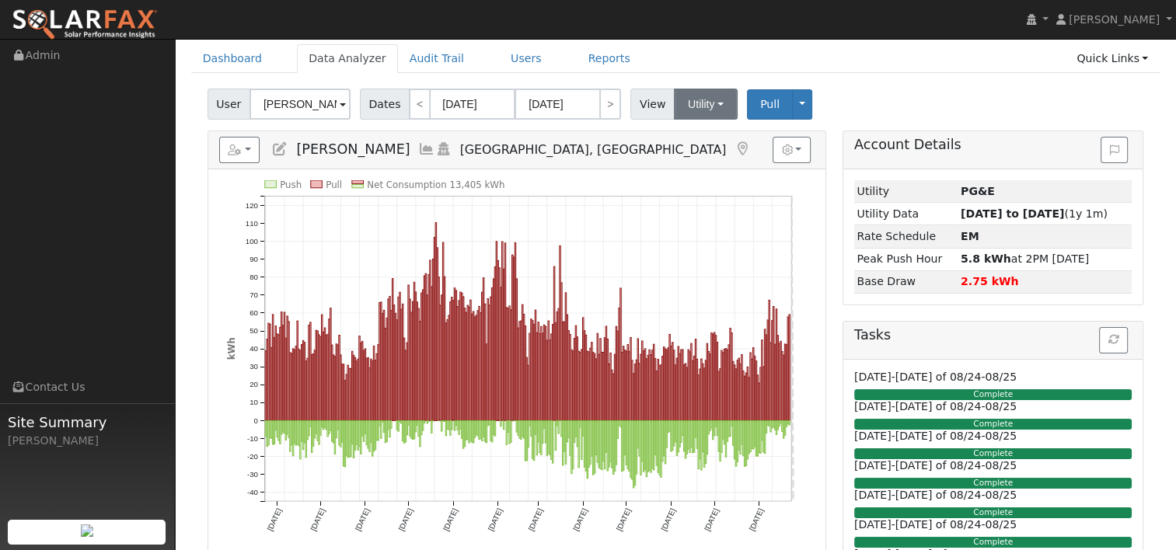
scroll to position [78, 0]
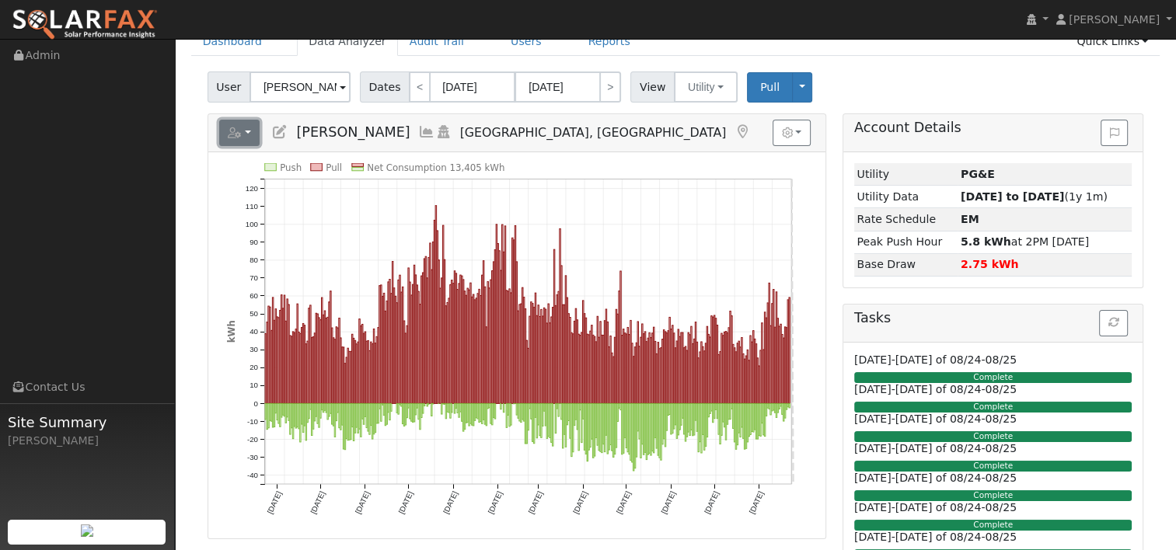
click at [254, 129] on button "button" at bounding box center [239, 133] width 41 height 26
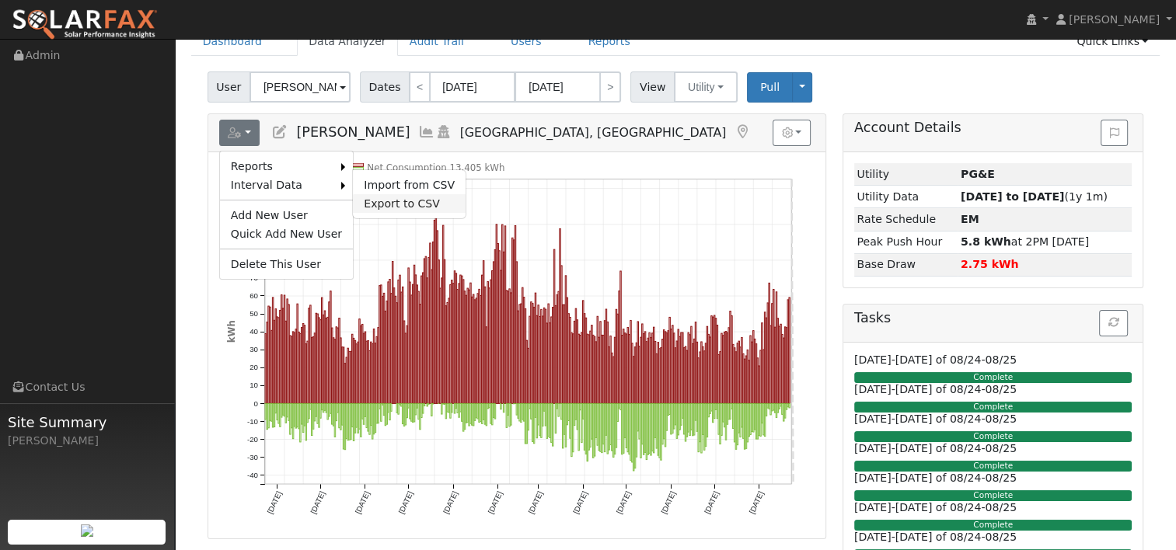
click at [378, 204] on link "Export to CSV" at bounding box center [409, 203] width 113 height 19
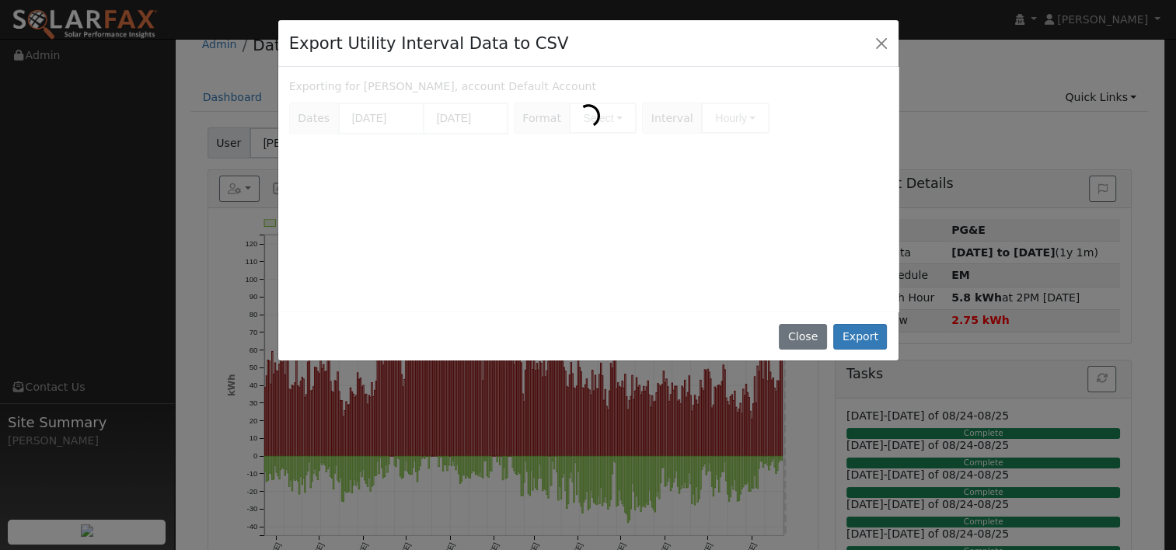
scroll to position [0, 0]
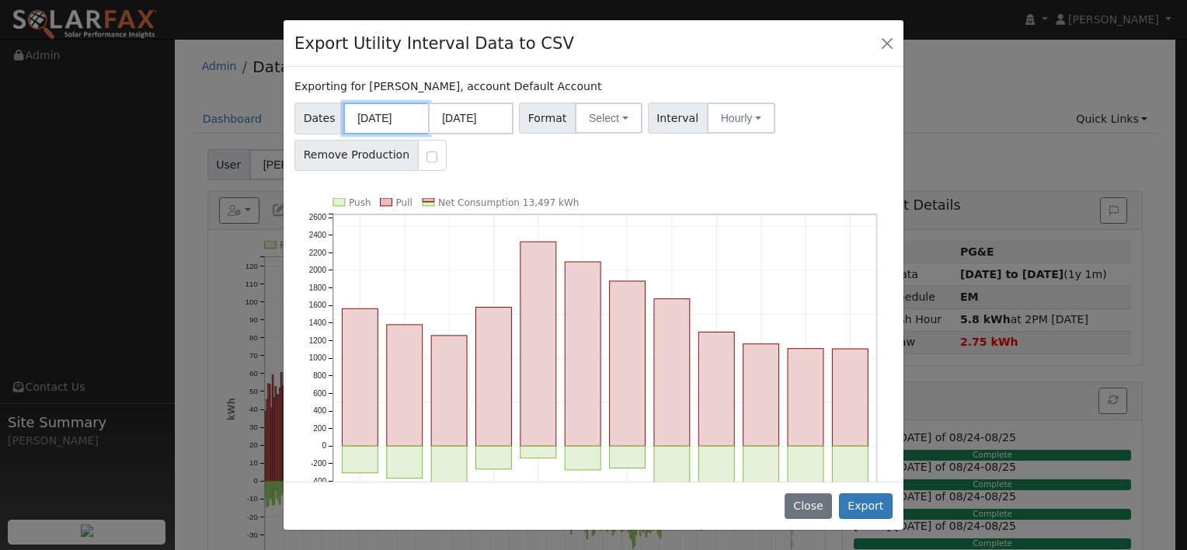
click at [404, 125] on input "[DATE]" at bounding box center [385, 119] width 85 height 32
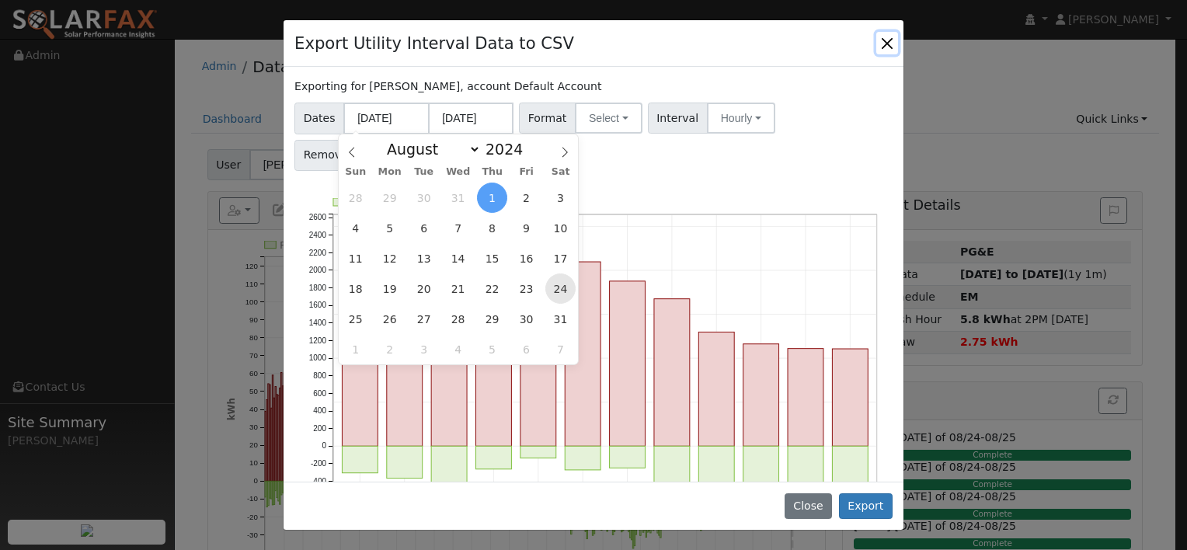
click at [562, 284] on span "24" at bounding box center [561, 289] width 30 height 30
type input "[DATE]"
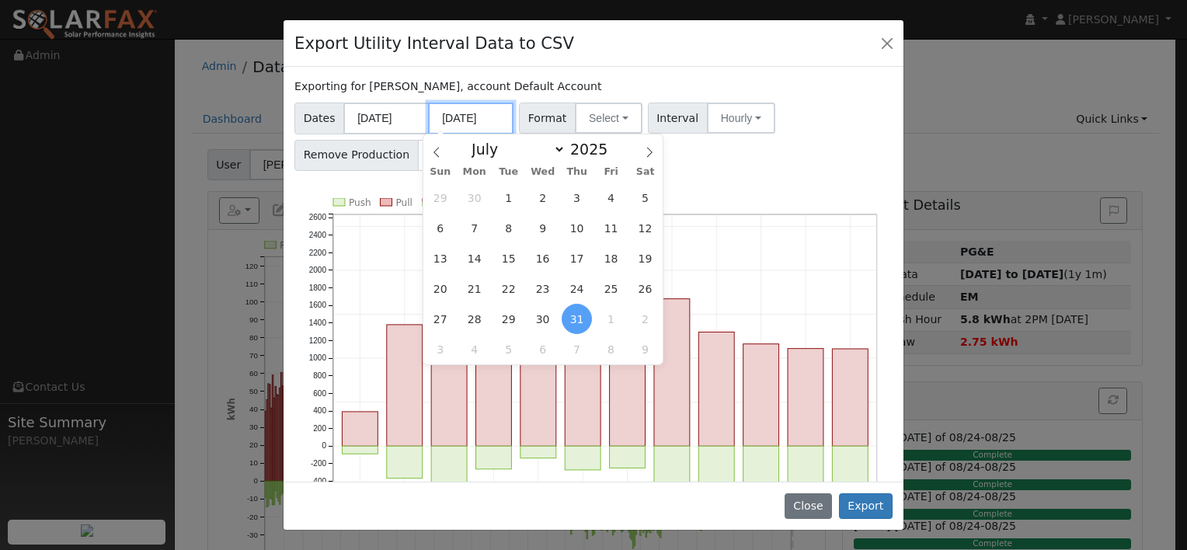
click at [474, 124] on input "[DATE]" at bounding box center [470, 119] width 85 height 32
click at [648, 158] on icon at bounding box center [649, 152] width 11 height 11
select select "7"
click at [642, 287] on span "23" at bounding box center [645, 289] width 30 height 30
type input "[DATE]"
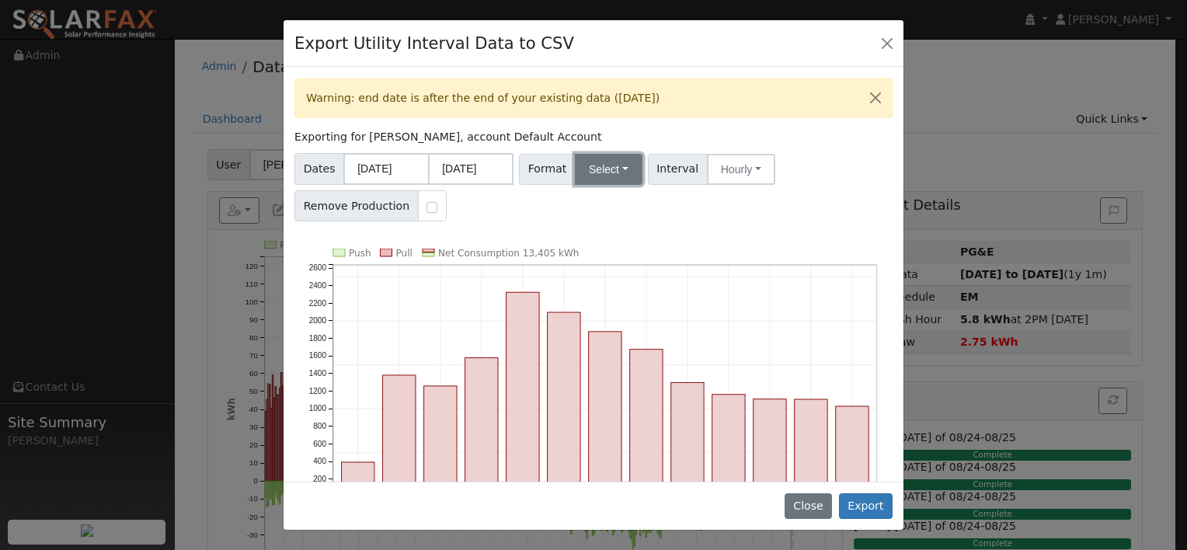
click at [612, 166] on button "Select" at bounding box center [609, 169] width 68 height 31
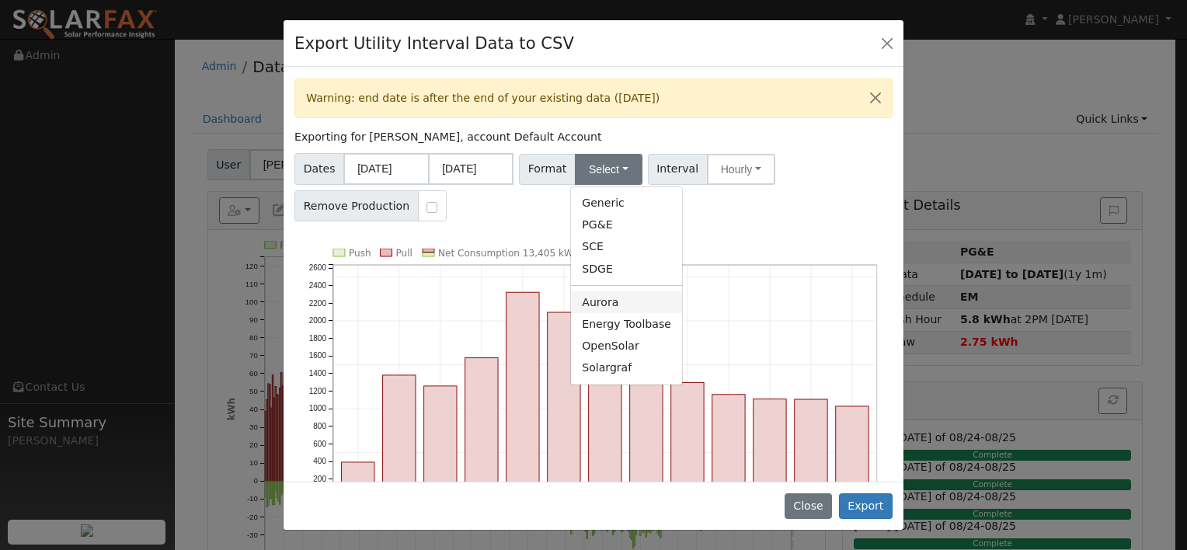
click at [601, 298] on link "Aurora" at bounding box center [626, 302] width 111 height 22
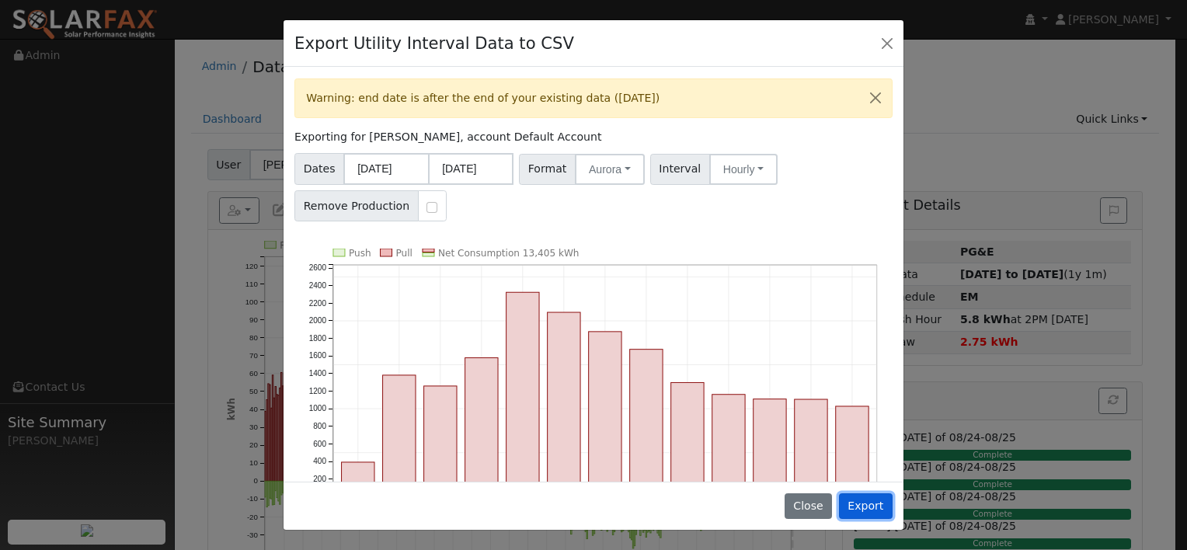
click at [870, 500] on button "Export" at bounding box center [866, 506] width 54 height 26
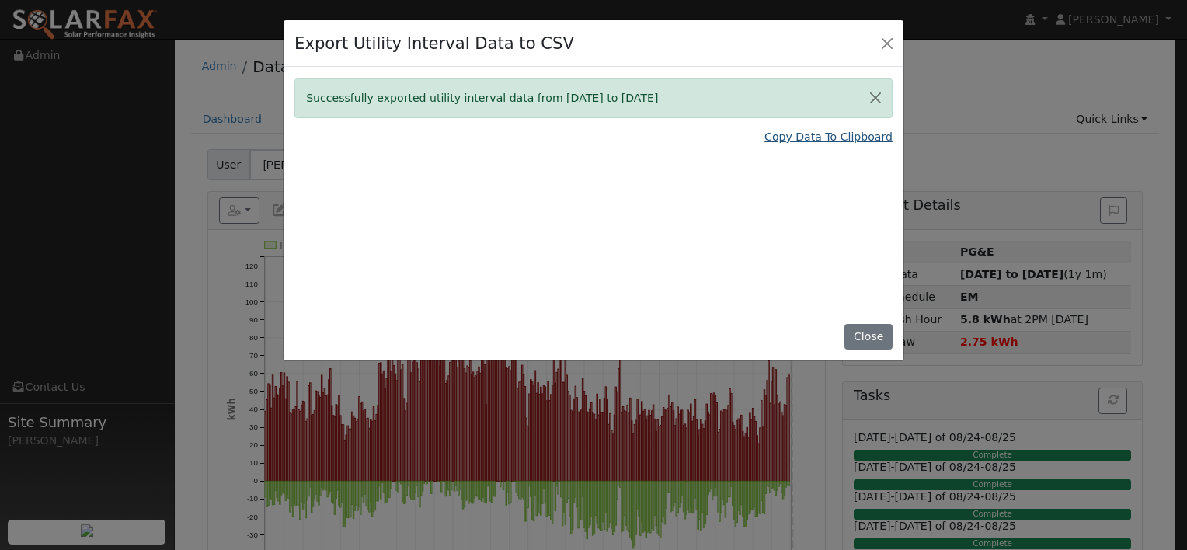
click at [790, 138] on link "Copy Data To Clipboard" at bounding box center [829, 137] width 128 height 16
click at [858, 341] on button "Close" at bounding box center [868, 337] width 47 height 26
